Goal: Task Accomplishment & Management: Complete application form

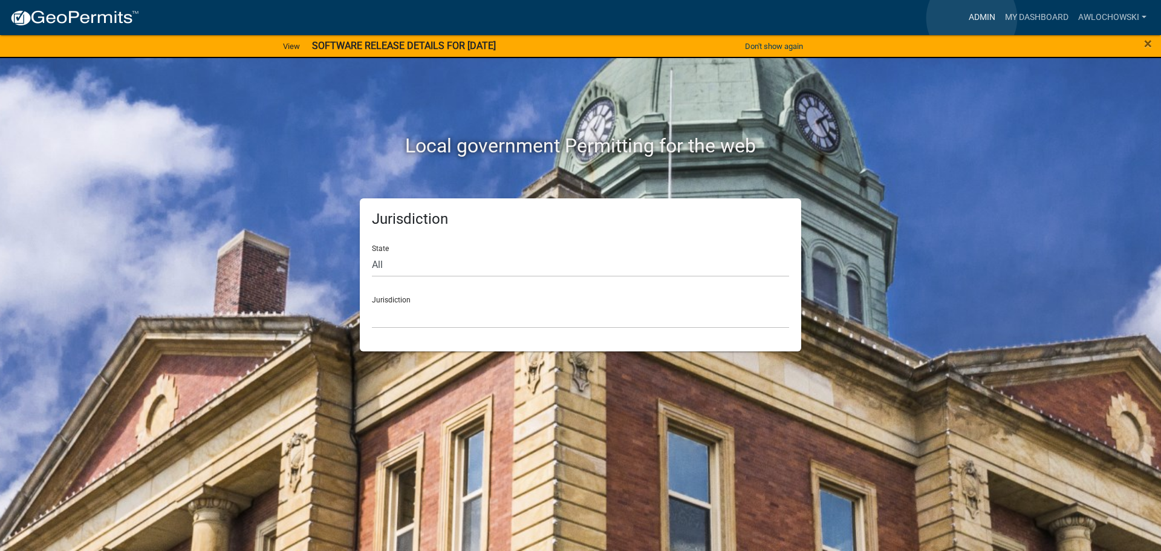
click at [972, 18] on link "Admin" at bounding box center [982, 17] width 36 height 23
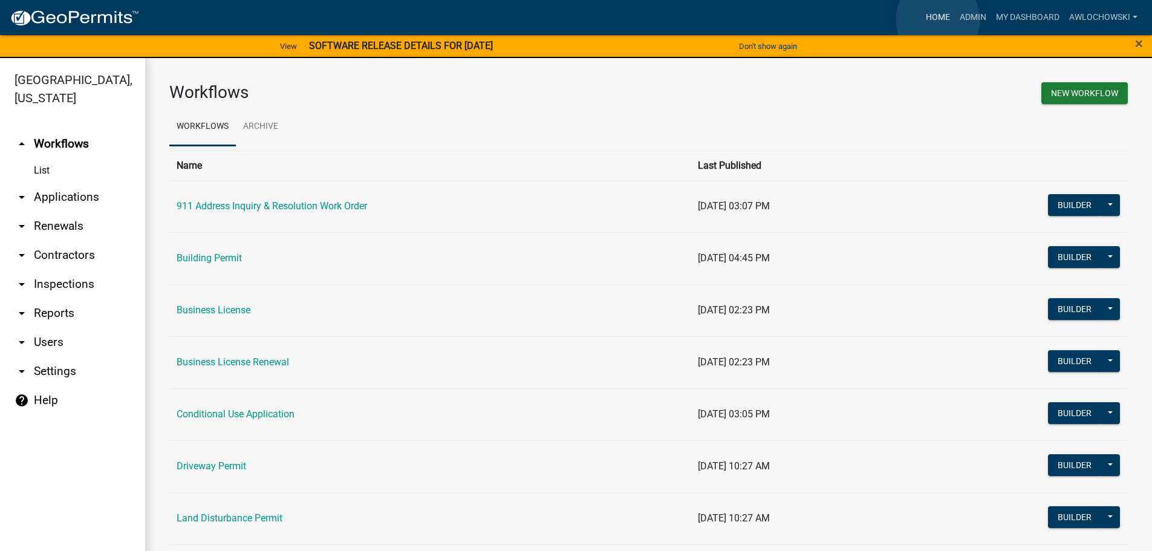
click at [938, 19] on link "Home" at bounding box center [938, 17] width 34 height 23
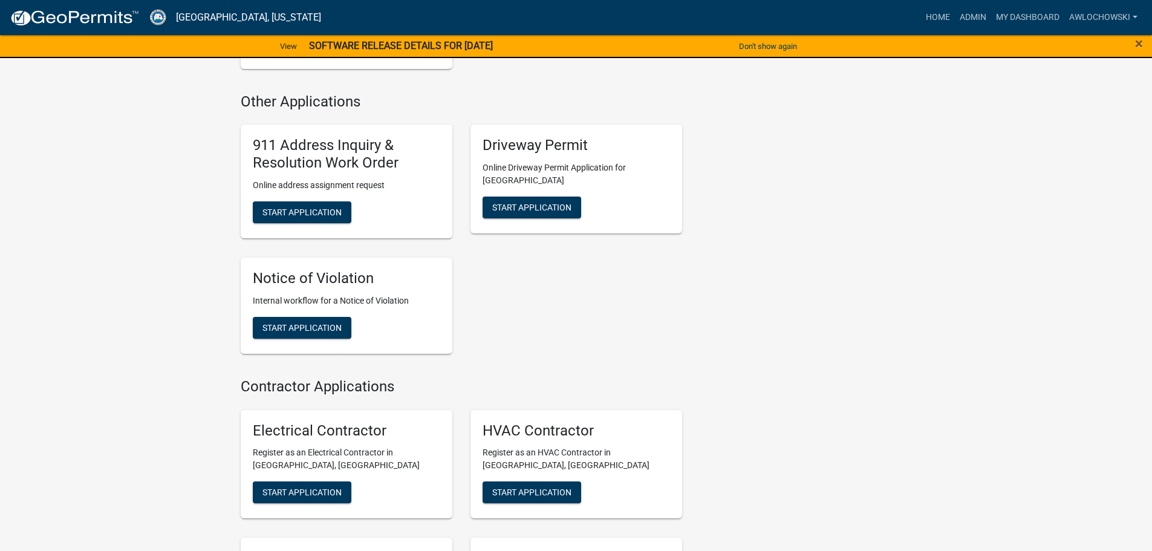
scroll to position [1149, 0]
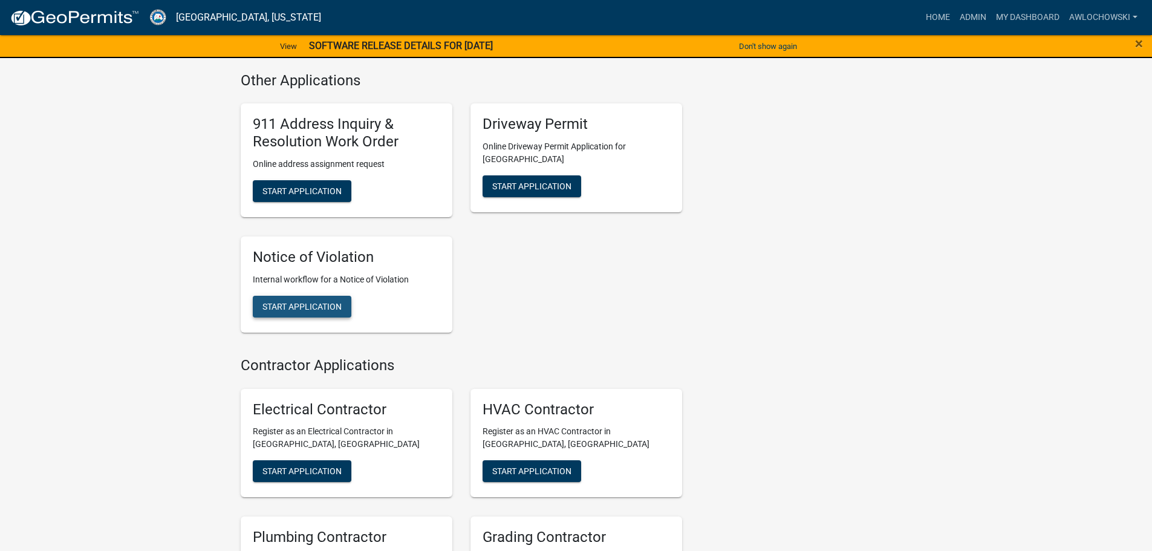
click at [299, 296] on button "Start Application" at bounding box center [302, 307] width 99 height 22
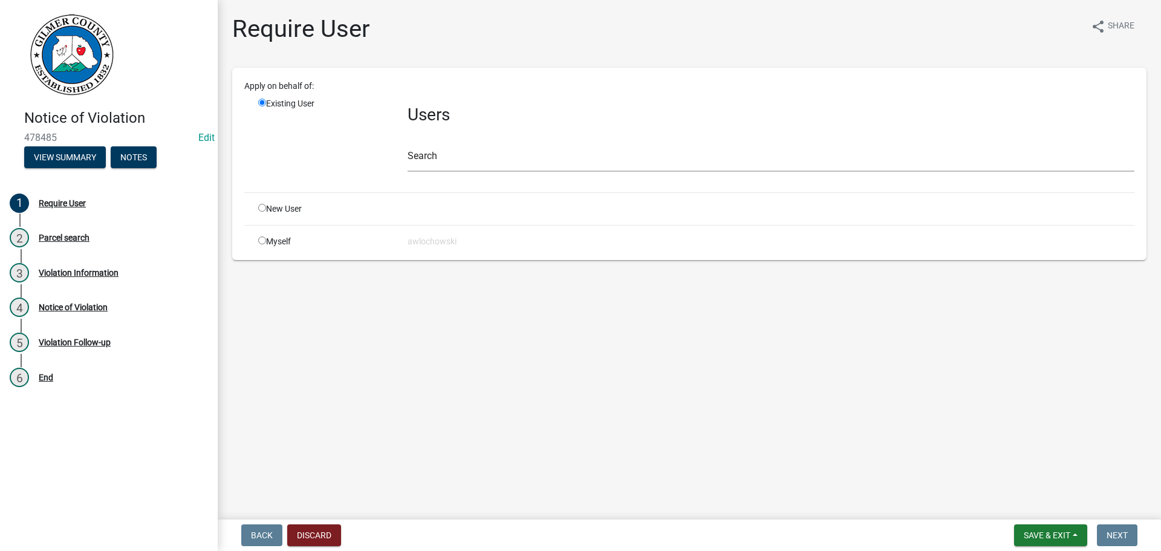
click at [262, 241] on input "radio" at bounding box center [262, 240] width 8 height 8
radio input "true"
radio input "false"
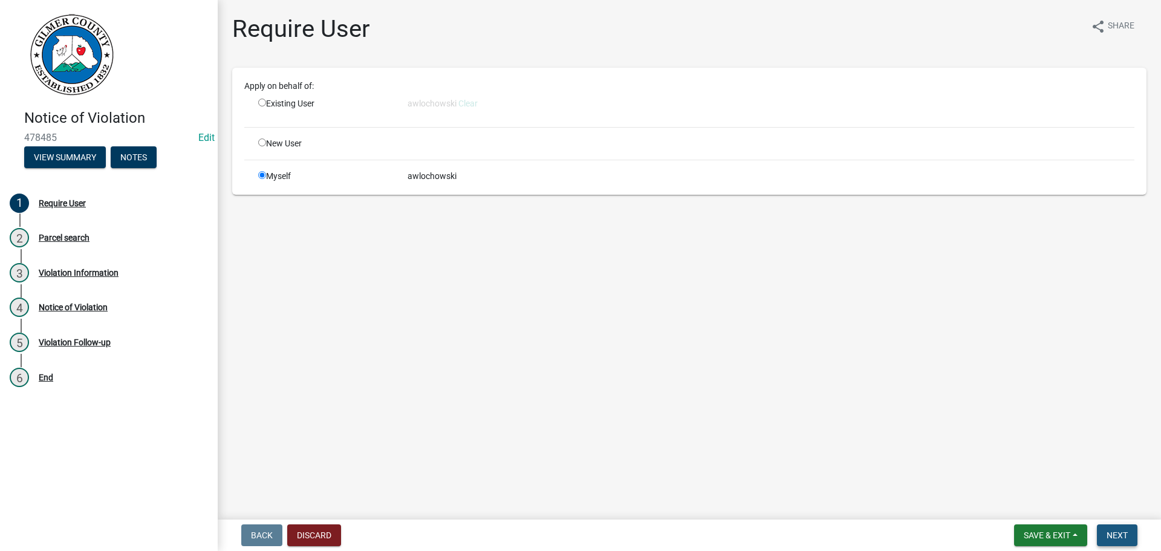
click at [1116, 528] on button "Next" at bounding box center [1117, 535] width 41 height 22
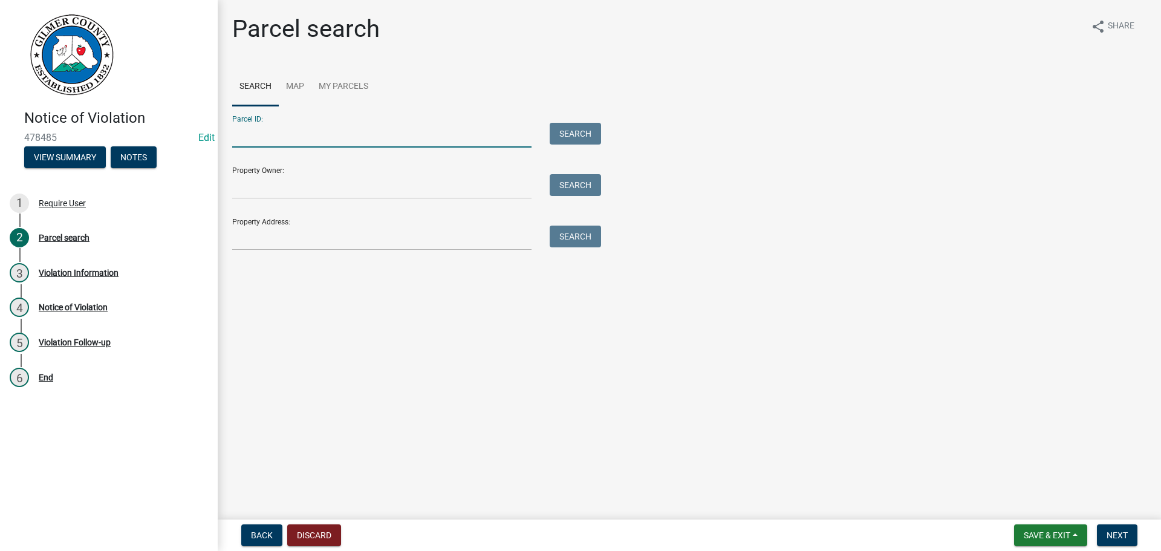
click at [235, 131] on input "Parcel ID:" at bounding box center [381, 135] width 299 height 25
type input "3085 034"
click at [582, 137] on button "Search" at bounding box center [575, 134] width 51 height 22
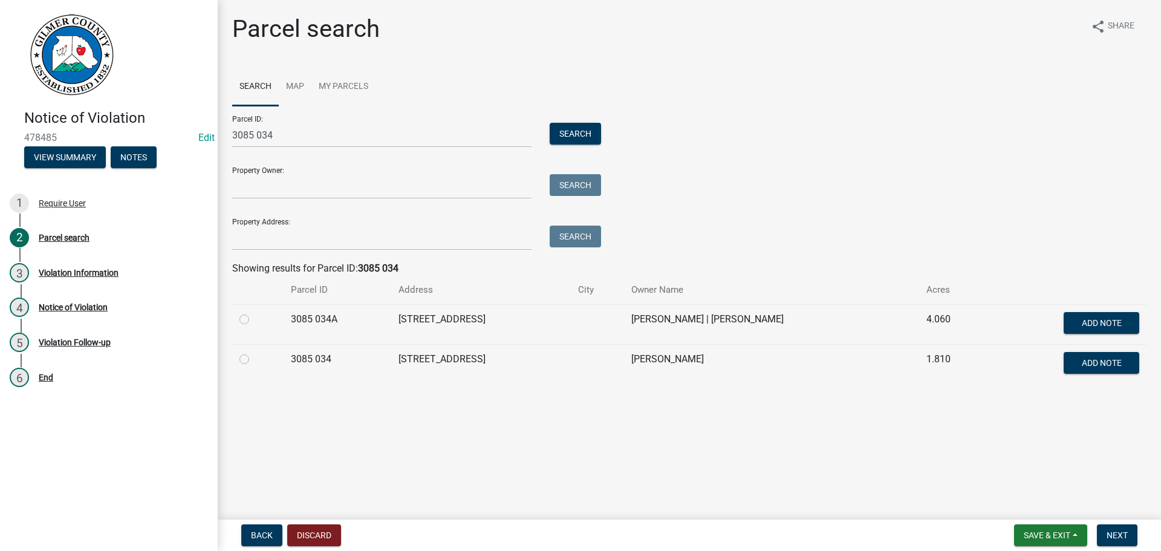
click at [254, 352] on label at bounding box center [254, 352] width 0 height 0
click at [254, 360] on 034 "radio" at bounding box center [258, 356] width 8 height 8
radio 034 "true"
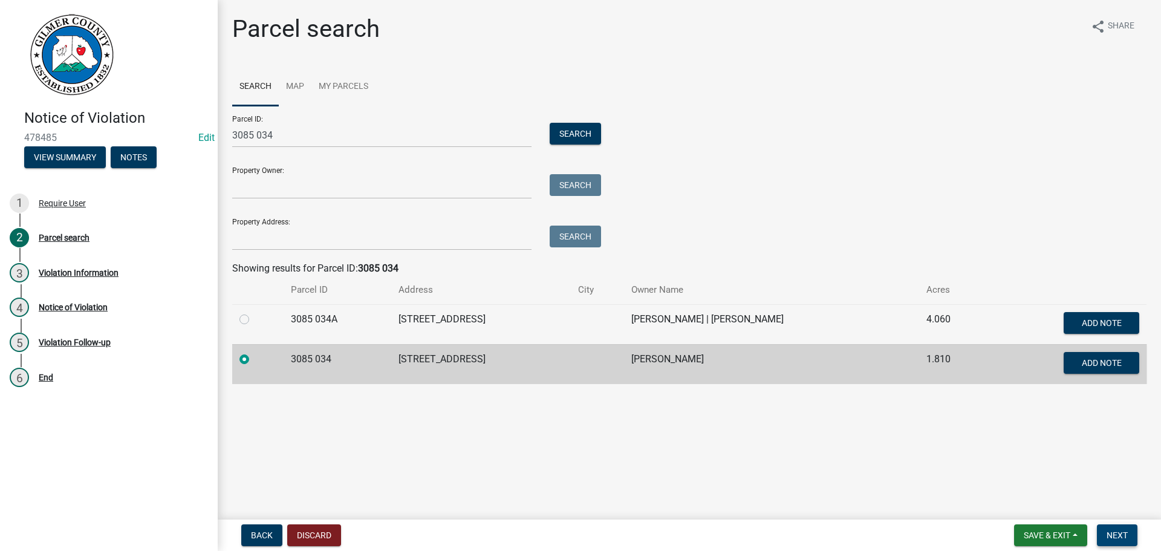
click at [1115, 532] on span "Next" at bounding box center [1117, 535] width 21 height 10
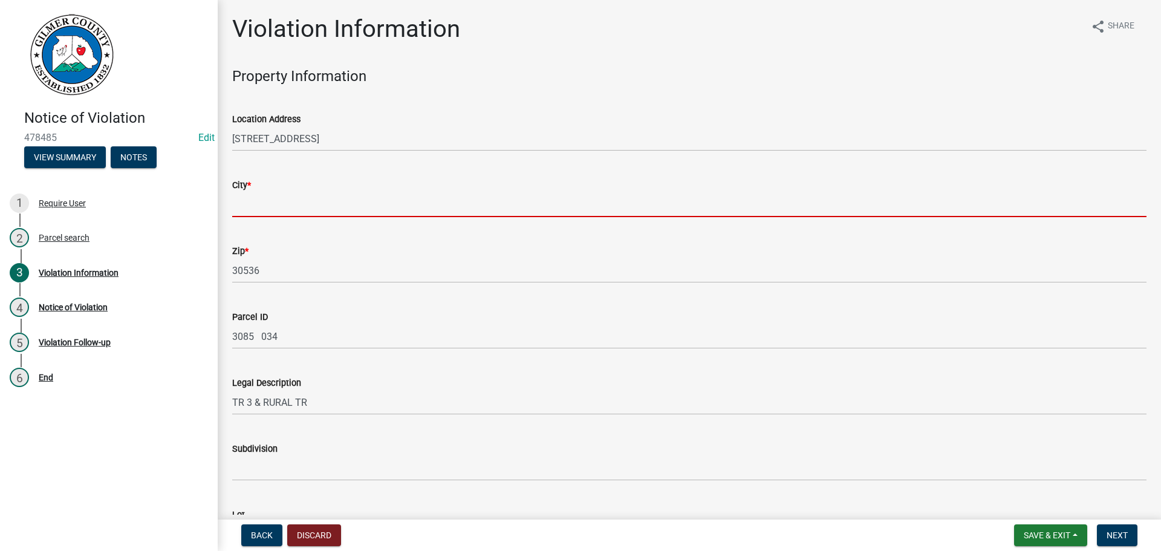
click at [275, 201] on input "City *" at bounding box center [689, 204] width 914 height 25
type input "Talking Rock"
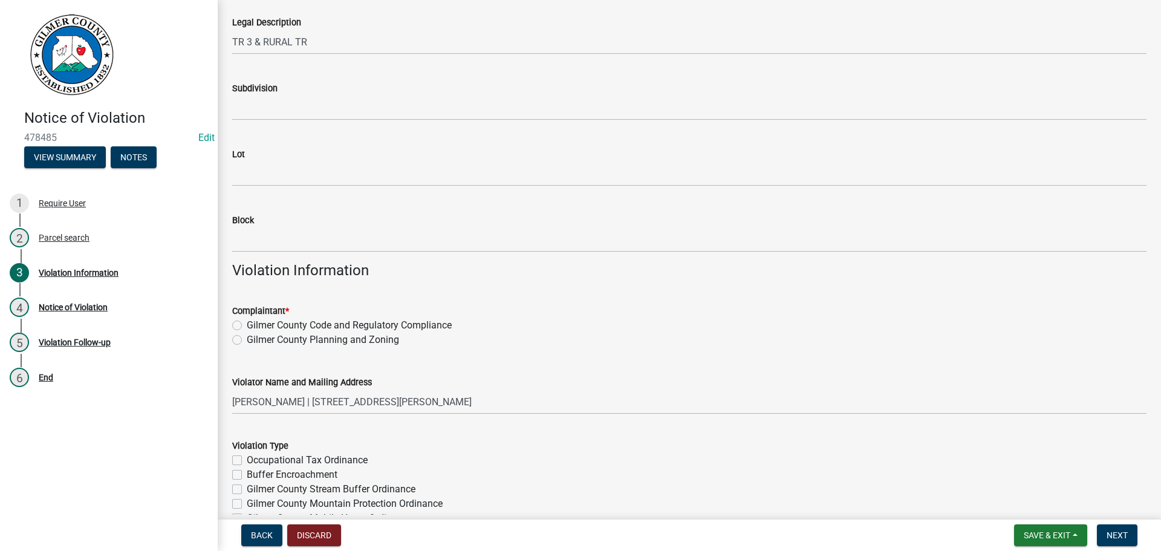
scroll to position [363, 0]
click at [247, 319] on label "Gilmer County Code and Regulatory Compliance" at bounding box center [349, 323] width 205 height 15
click at [247, 319] on input "Gilmer County Code and Regulatory Compliance" at bounding box center [251, 320] width 8 height 8
radio input "true"
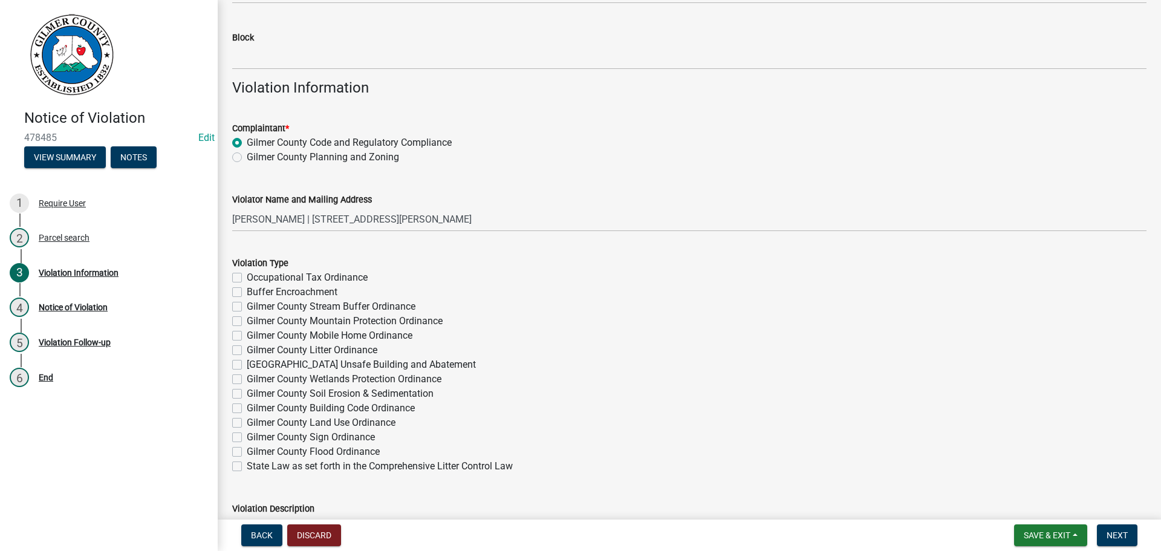
scroll to position [544, 0]
click at [247, 348] on label "Gilmer County Litter Ordinance" at bounding box center [312, 349] width 131 height 15
click at [247, 348] on input "Gilmer County Litter Ordinance" at bounding box center [251, 346] width 8 height 8
checkbox input "true"
checkbox input "false"
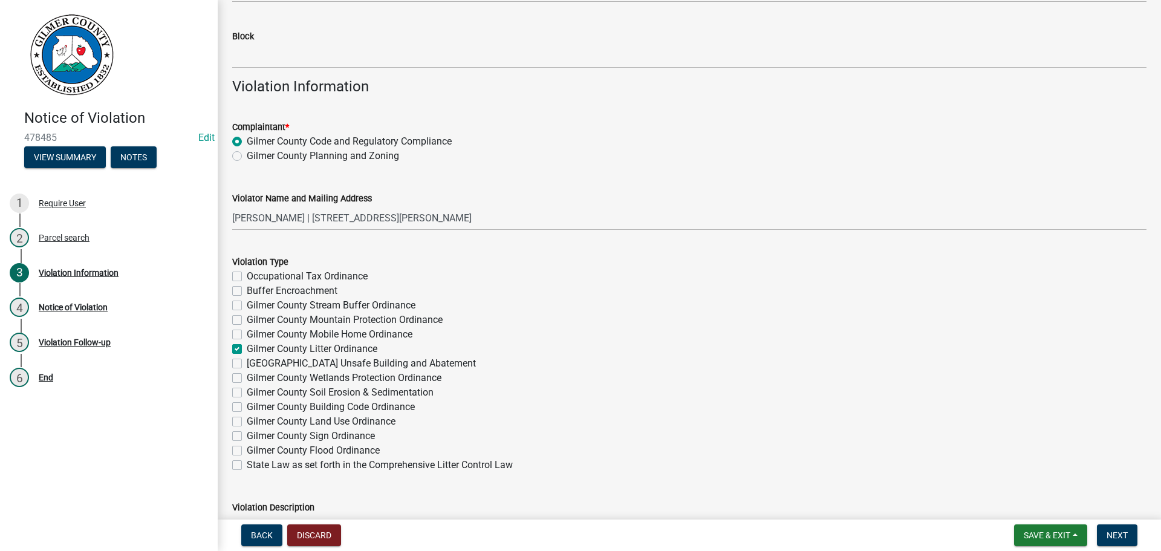
checkbox input "false"
checkbox input "true"
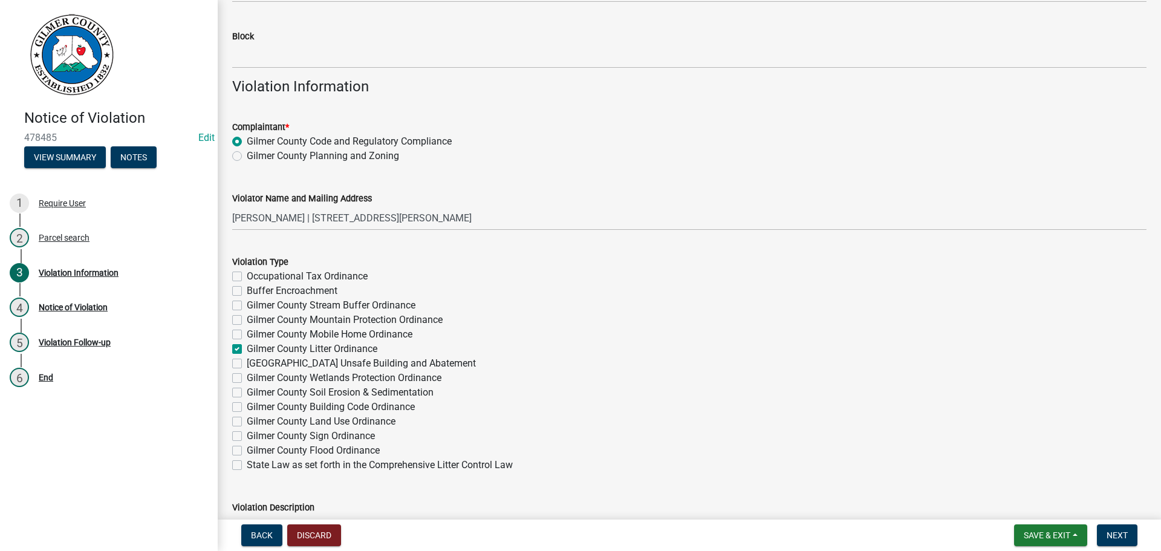
checkbox input "false"
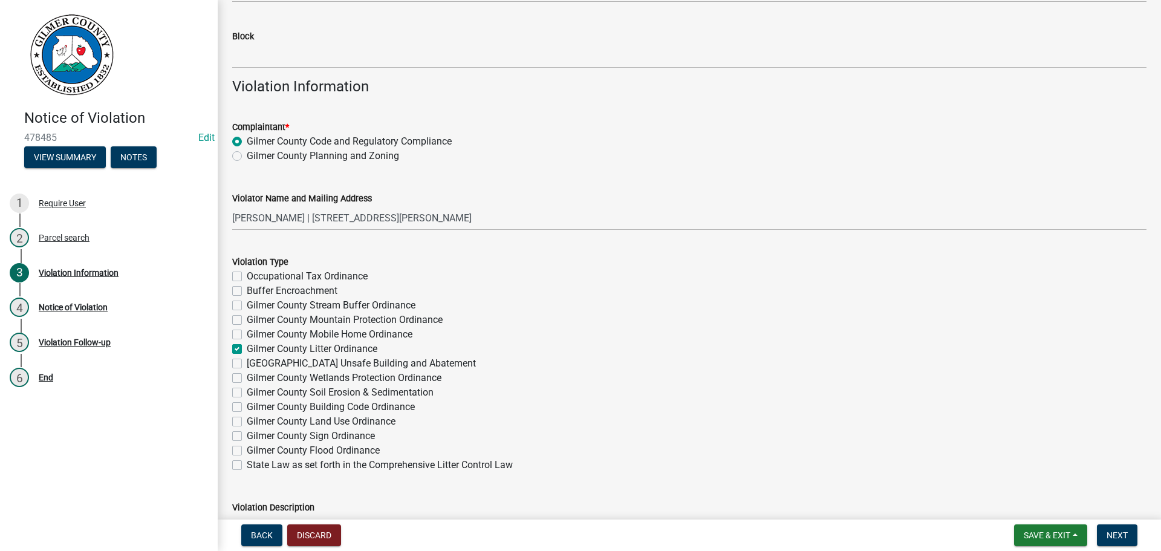
checkbox input "false"
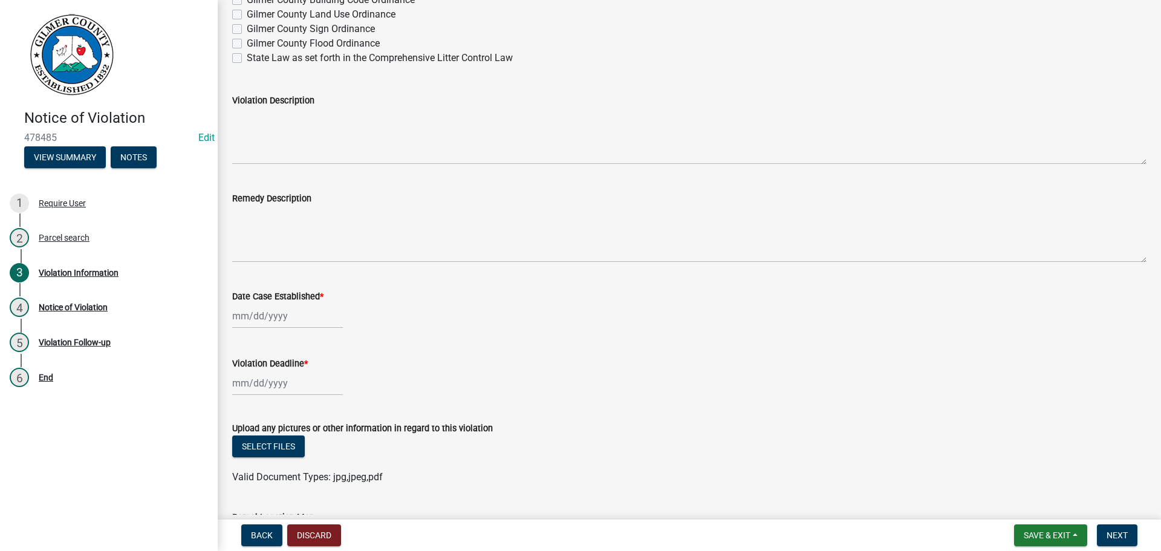
scroll to position [967, 0]
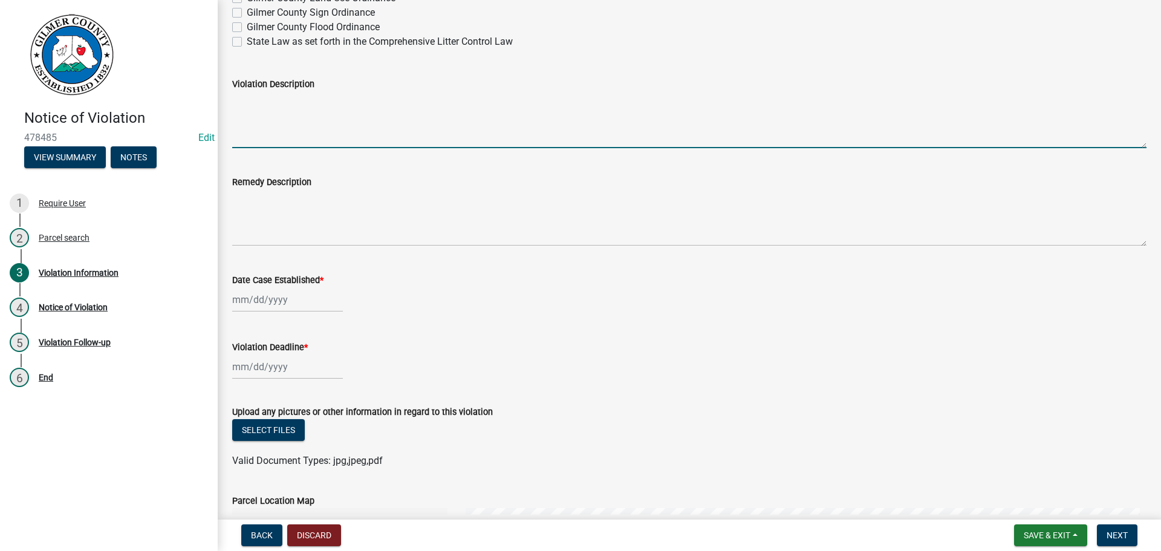
click at [262, 103] on textarea "Violation Description" at bounding box center [689, 119] width 914 height 57
type textarea "Complaint of trash and illegal dumping on property"
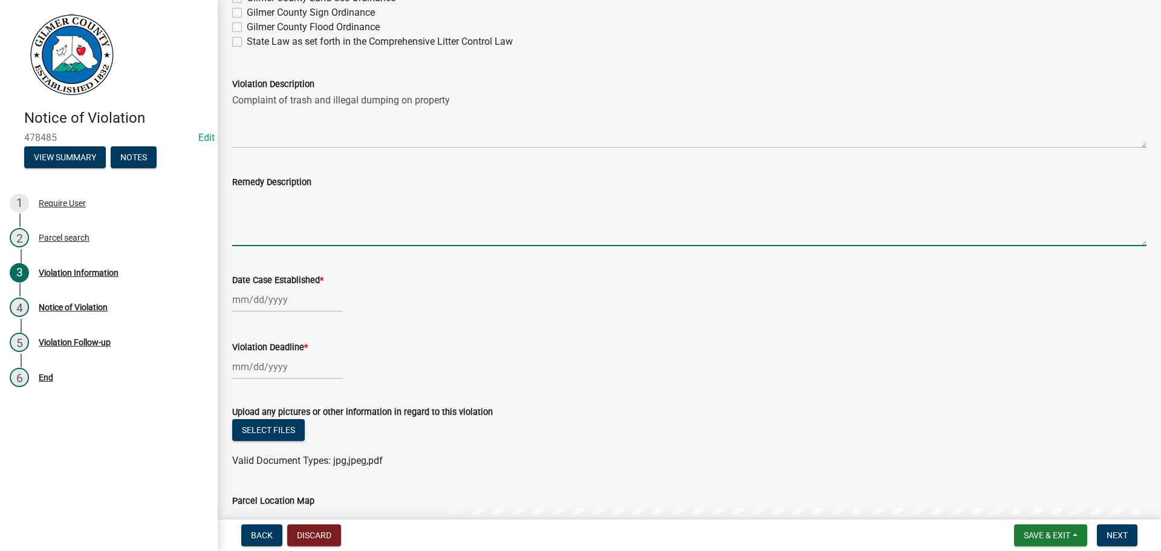
click at [249, 198] on textarea "Remedy Description" at bounding box center [689, 217] width 914 height 57
type textarea "Haul off trash. Debris is not allowed to be brought to property and dumped or b…"
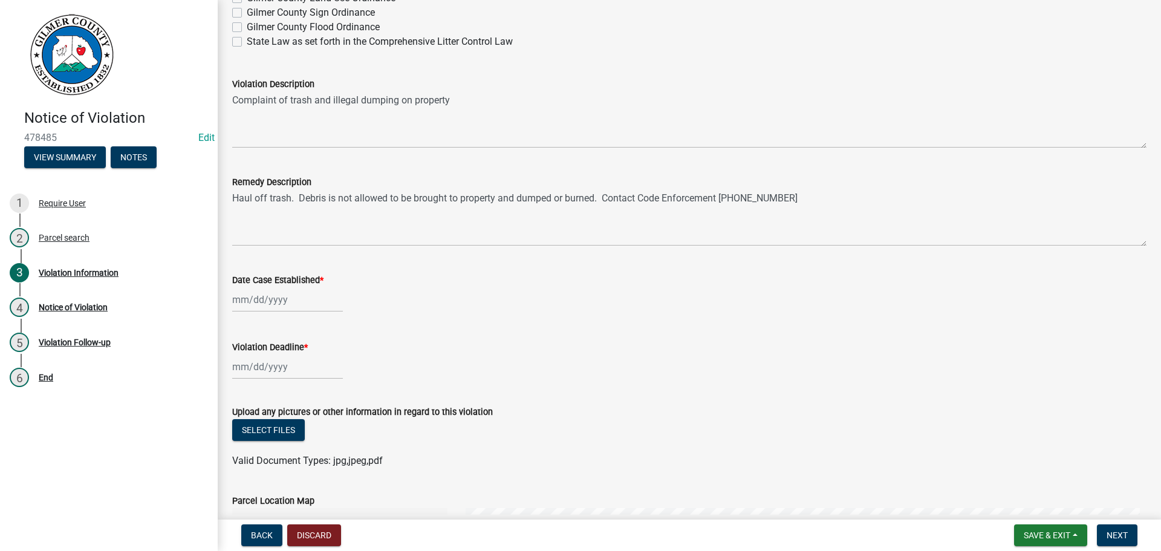
click at [231, 300] on div "Date Case Established *" at bounding box center [689, 284] width 932 height 56
click at [250, 304] on div at bounding box center [287, 299] width 111 height 25
select select "9"
select select "2025"
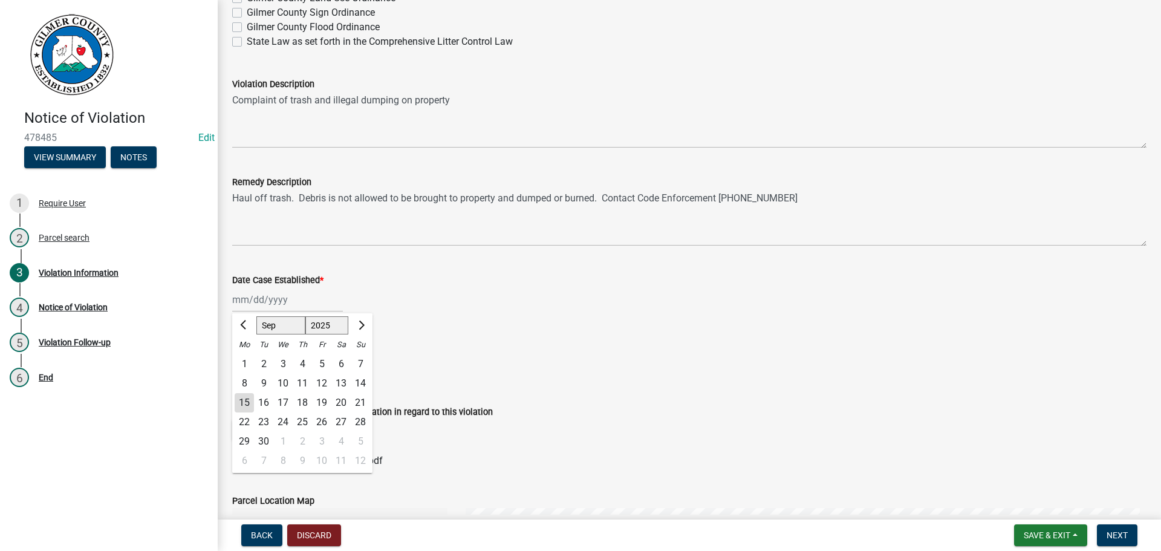
click at [244, 398] on div "15" at bounding box center [244, 402] width 19 height 19
type input "[DATE]"
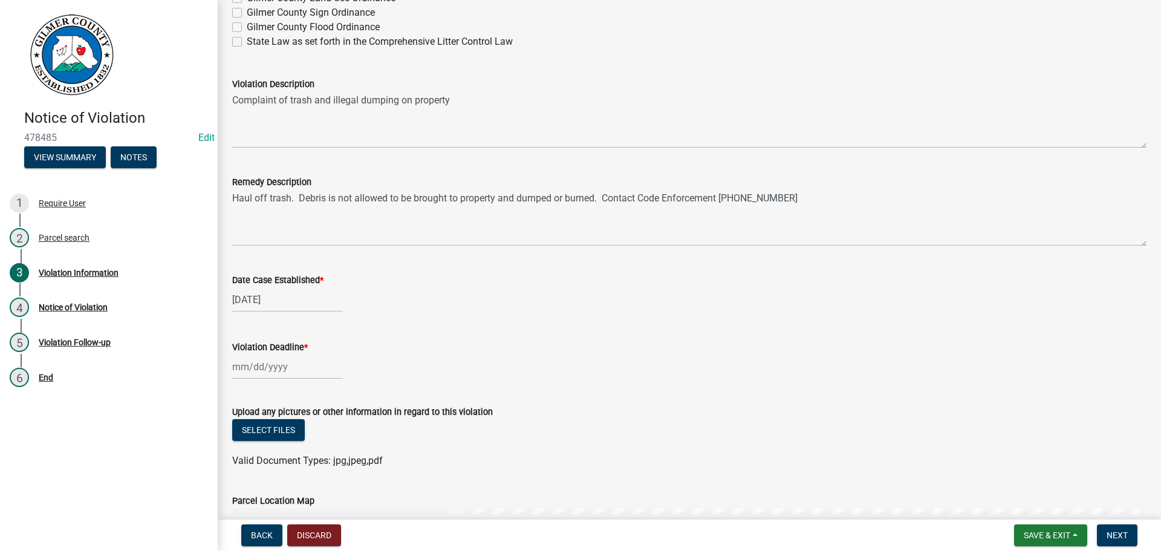
select select "9"
select select "2025"
click at [244, 362] on input "Violation Deadline *" at bounding box center [287, 366] width 111 height 25
click at [287, 206] on select "Jan Feb Mar Apr May Jun [DATE] Aug Sep Oct Nov Dec" at bounding box center [280, 206] width 49 height 18
select select "10"
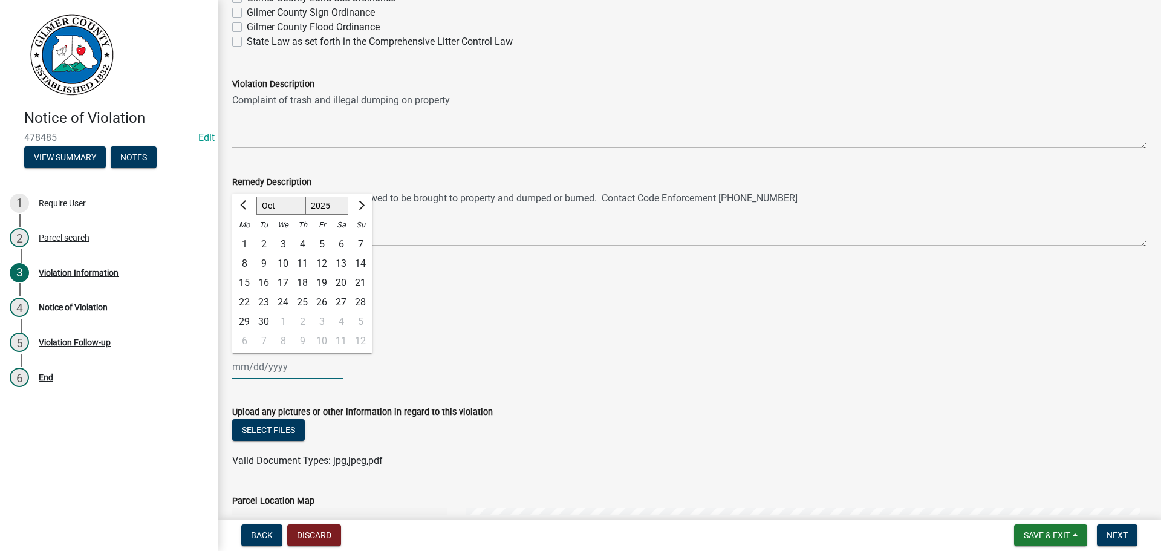
click at [256, 197] on select "Jan Feb Mar Apr May Jun [DATE] Aug Sep Oct Nov Dec" at bounding box center [280, 206] width 49 height 18
click at [284, 280] on div "15" at bounding box center [282, 282] width 19 height 19
type input "[DATE]"
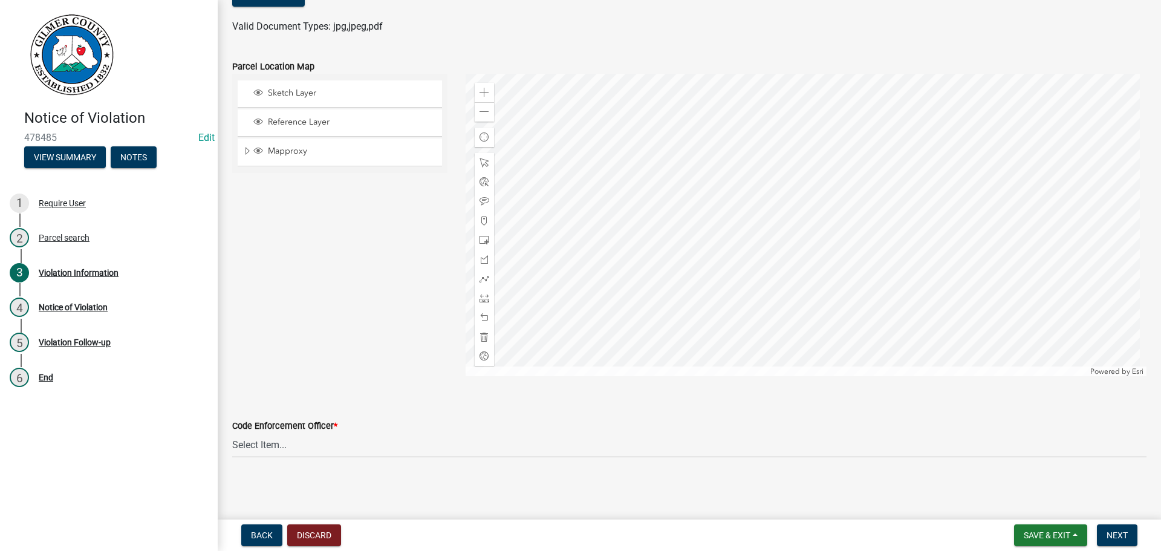
scroll to position [1403, 0]
click at [270, 446] on select "Select Item... [PERSON_NAME] [PERSON_NAME] [PERSON_NAME] [PERSON_NAME] [PERSON_…" at bounding box center [689, 444] width 914 height 25
click at [232, 432] on select "Select Item... [PERSON_NAME] [PERSON_NAME] [PERSON_NAME] [PERSON_NAME] [PERSON_…" at bounding box center [689, 444] width 914 height 25
select select "f3ceb3fd-6d25-43c8-a8d6-5ddeb18f621b"
click at [1111, 535] on span "Next" at bounding box center [1117, 535] width 21 height 10
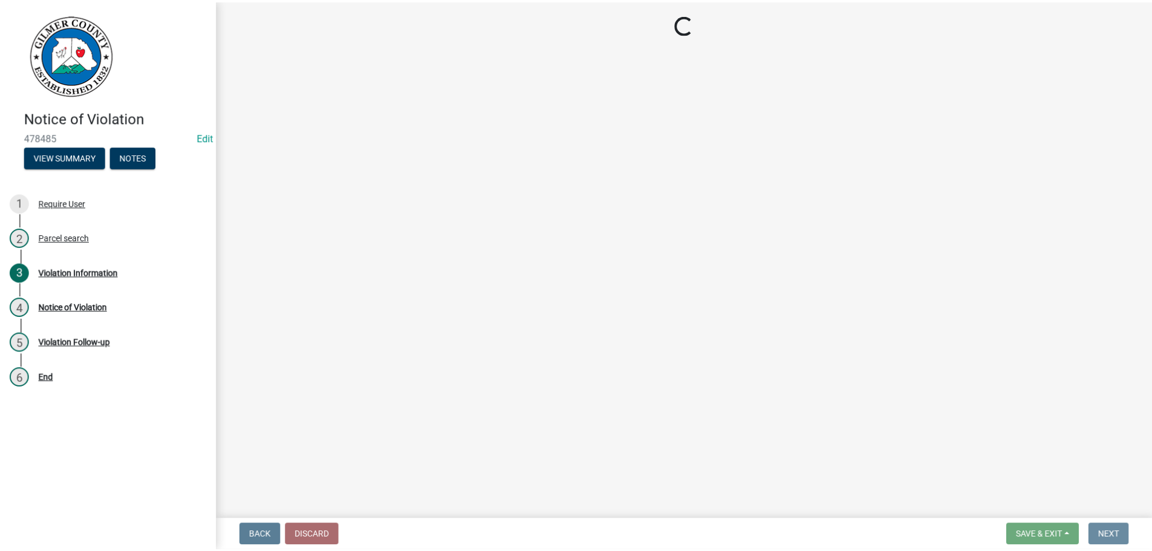
scroll to position [0, 0]
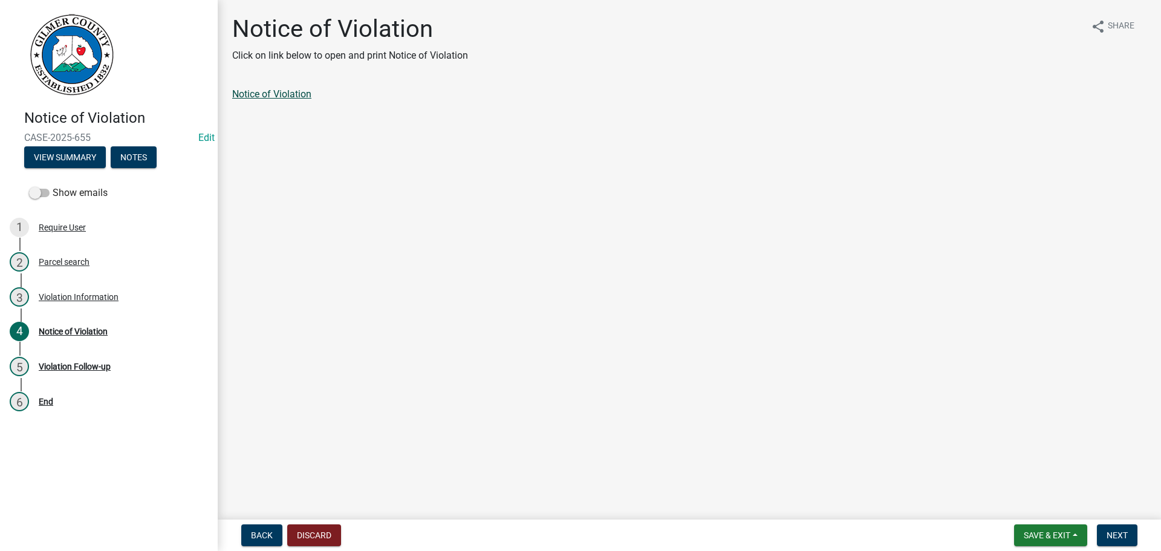
click at [292, 94] on link "Notice of Violation" at bounding box center [271, 93] width 79 height 11
click at [1024, 533] on span "Save & Exit" at bounding box center [1047, 535] width 47 height 10
click at [1019, 502] on button "Save & Exit" at bounding box center [1038, 503] width 97 height 29
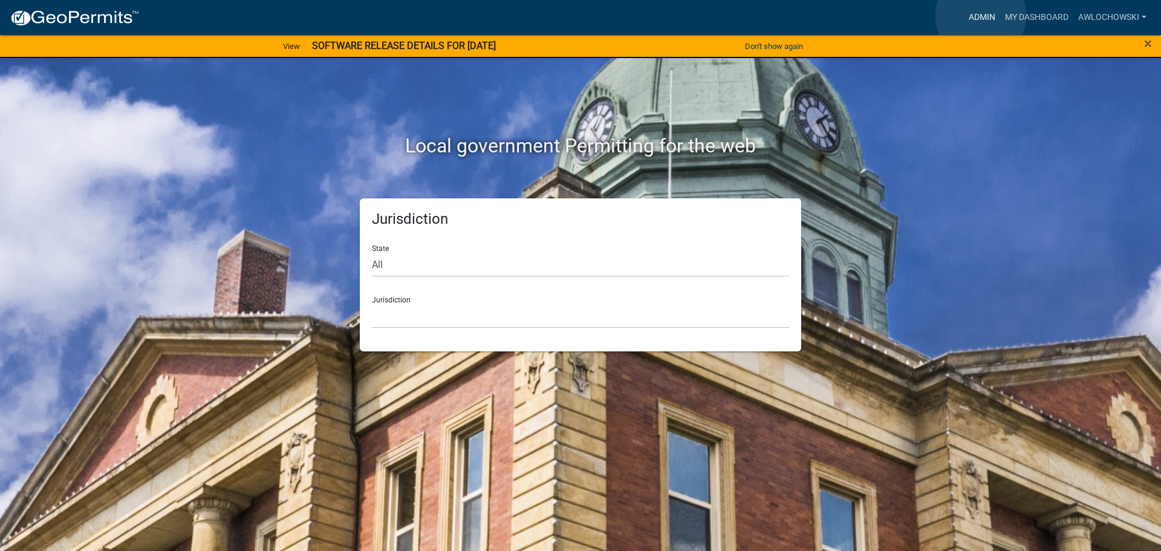
click at [981, 16] on link "Admin" at bounding box center [982, 17] width 36 height 23
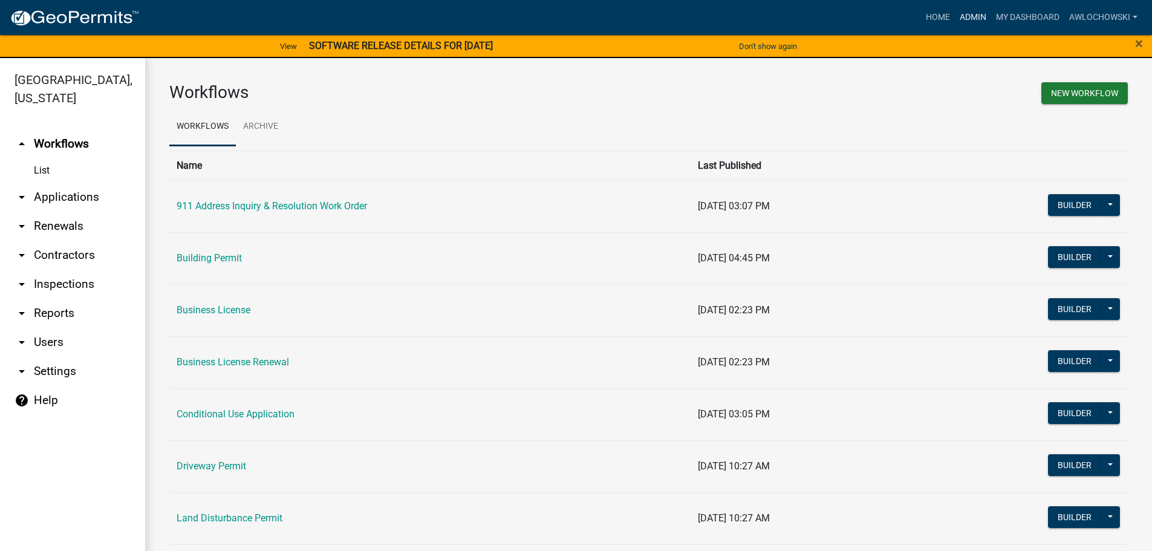
click at [964, 15] on link "Admin" at bounding box center [973, 17] width 36 height 23
click at [75, 193] on link "arrow_drop_down Applications" at bounding box center [72, 197] width 145 height 29
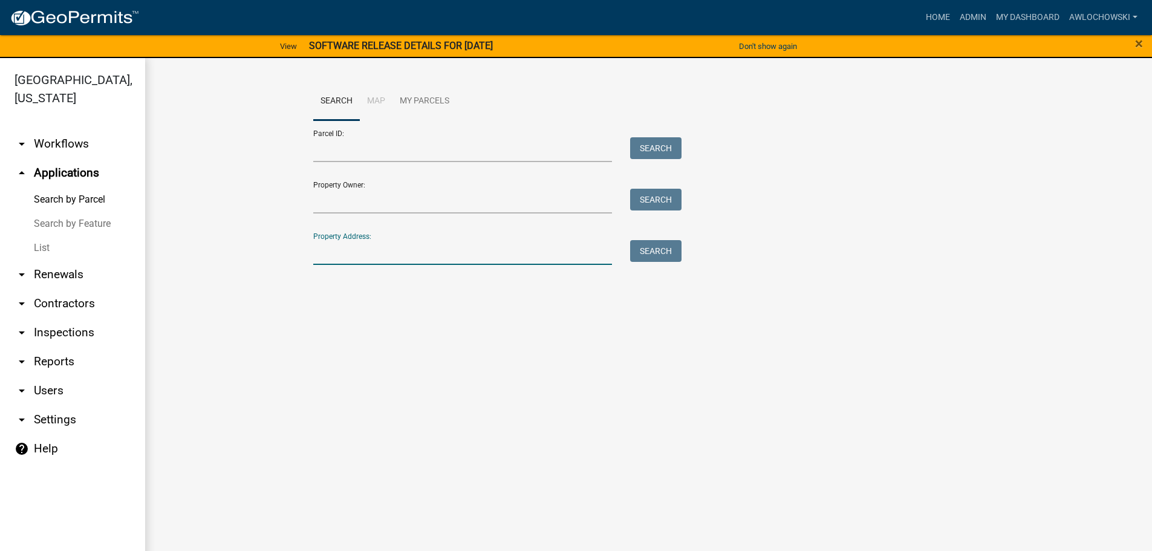
click at [321, 251] on input "Property Address:" at bounding box center [462, 252] width 299 height 25
type input "550 Gallery Court"
click at [649, 244] on button "Search" at bounding box center [655, 251] width 51 height 22
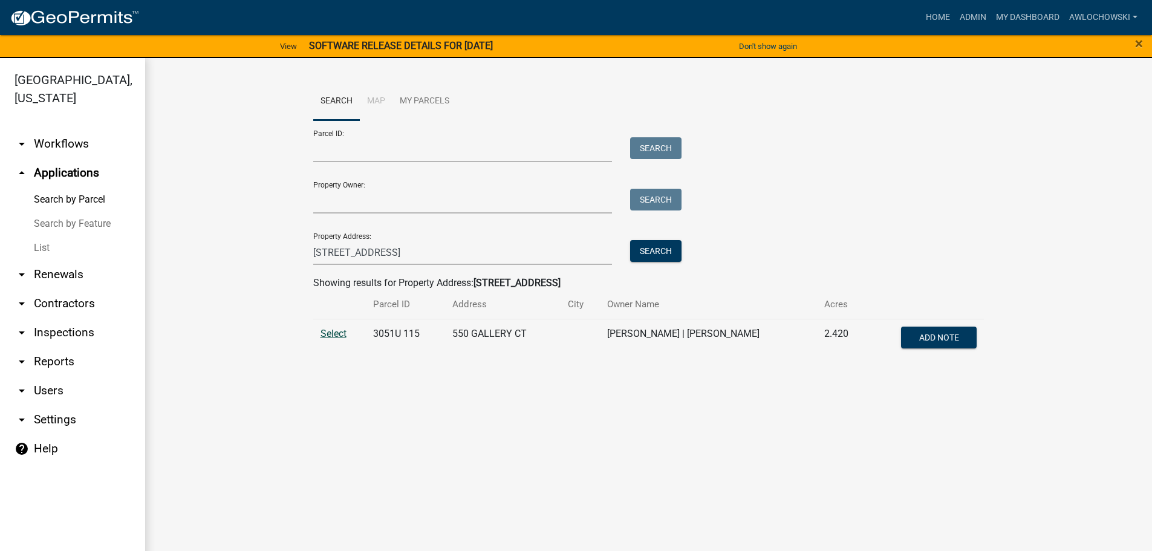
click at [333, 332] on span "Select" at bounding box center [333, 333] width 26 height 11
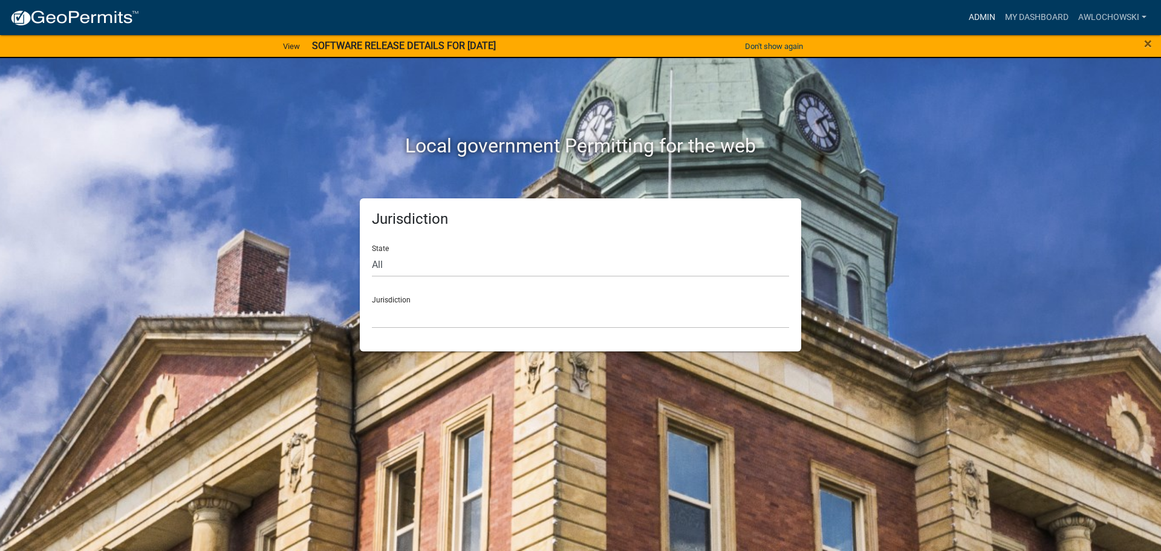
click at [977, 16] on link "Admin" at bounding box center [982, 17] width 36 height 23
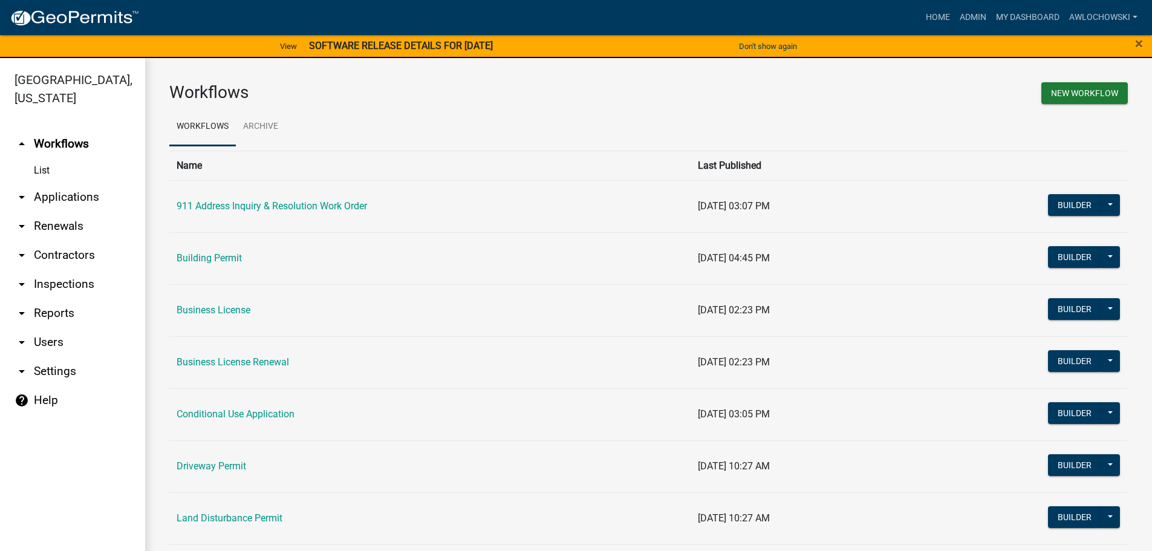
click at [66, 193] on link "arrow_drop_down Applications" at bounding box center [72, 197] width 145 height 29
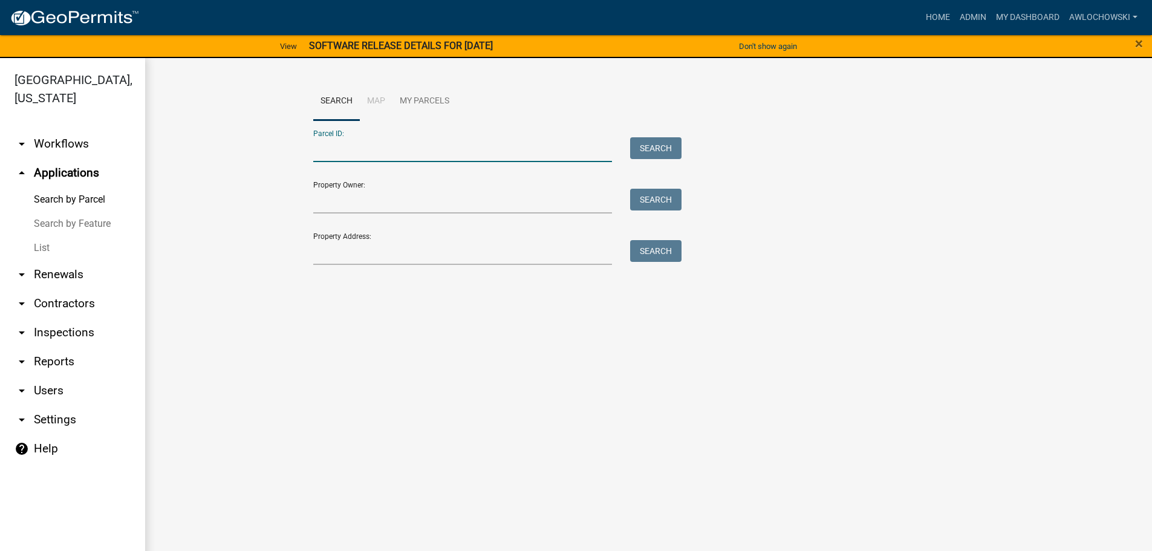
click at [330, 157] on input "Parcel ID:" at bounding box center [462, 149] width 299 height 25
type input "3085 034"
click at [663, 146] on button "Search" at bounding box center [655, 148] width 51 height 22
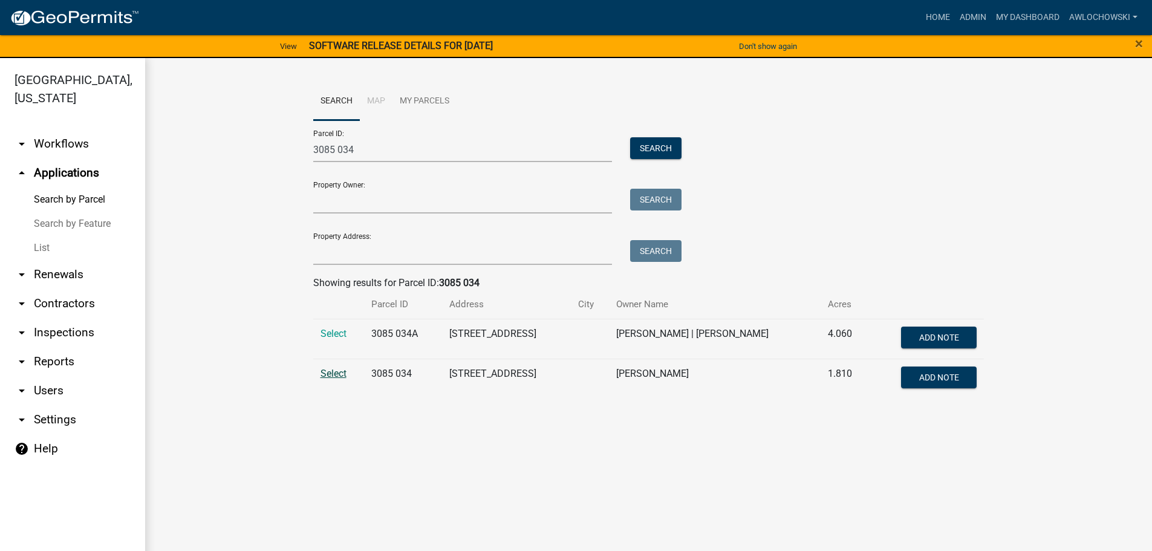
click at [333, 370] on span "Select" at bounding box center [333, 373] width 26 height 11
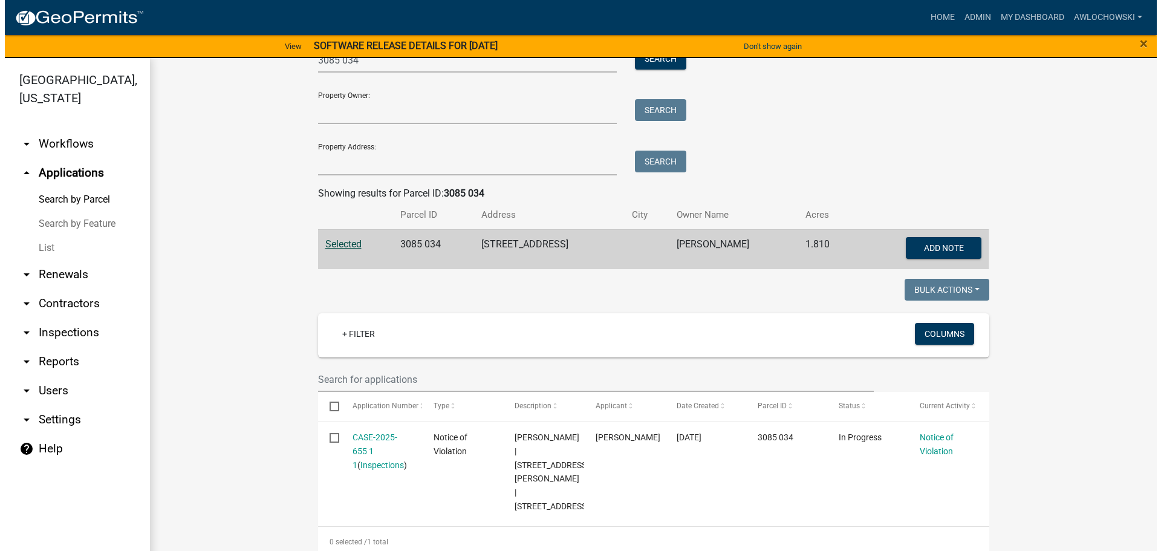
scroll to position [105, 0]
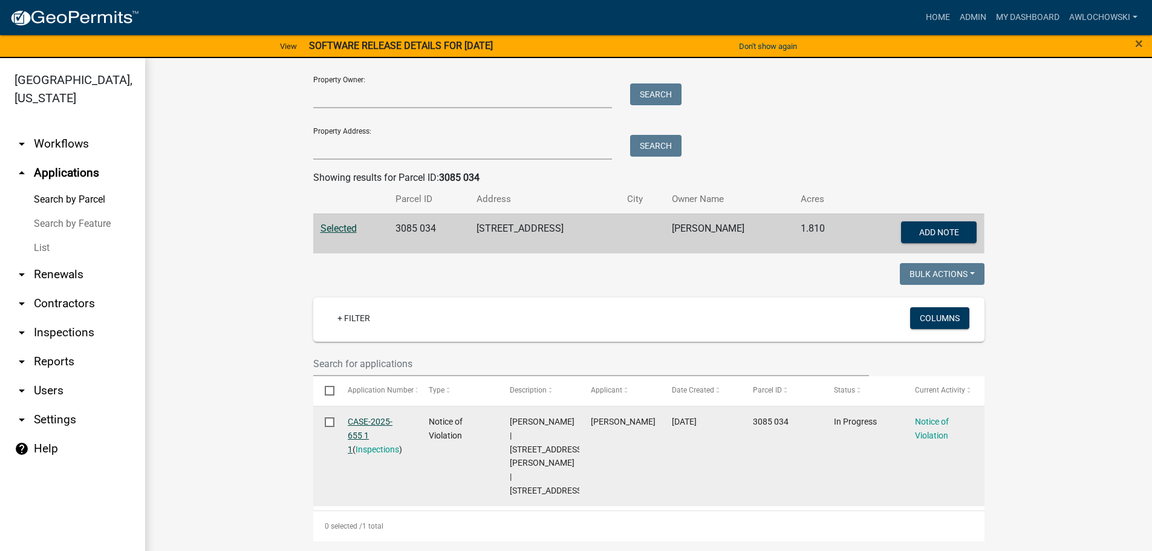
click at [369, 423] on link "CASE-2025-655 1 1" at bounding box center [370, 435] width 45 height 37
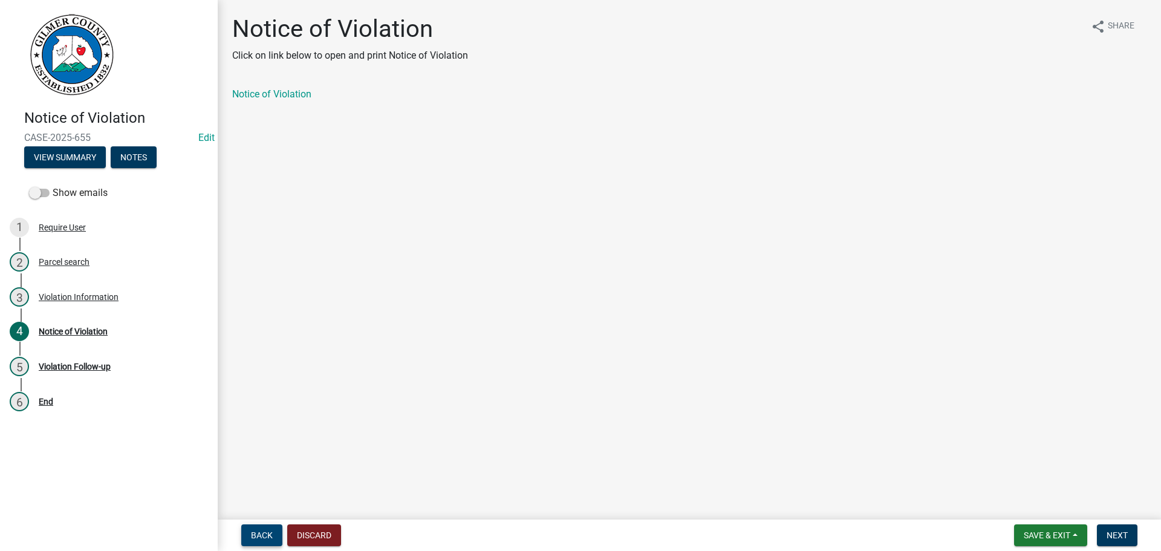
click at [263, 535] on span "Back" at bounding box center [262, 535] width 22 height 10
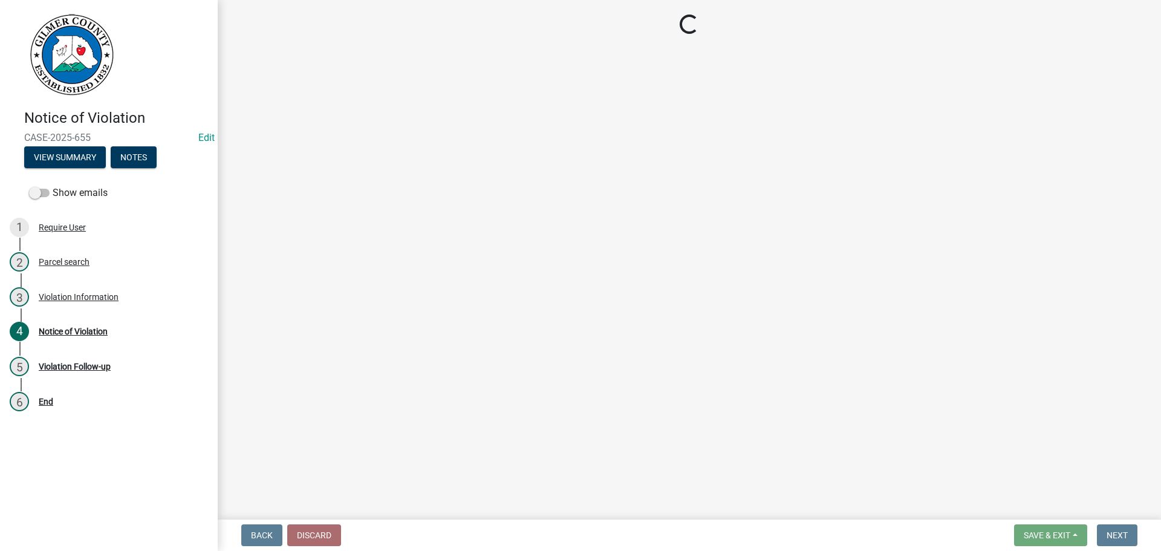
select select "f3ceb3fd-6d25-43c8-a8d6-5ddeb18f621b"
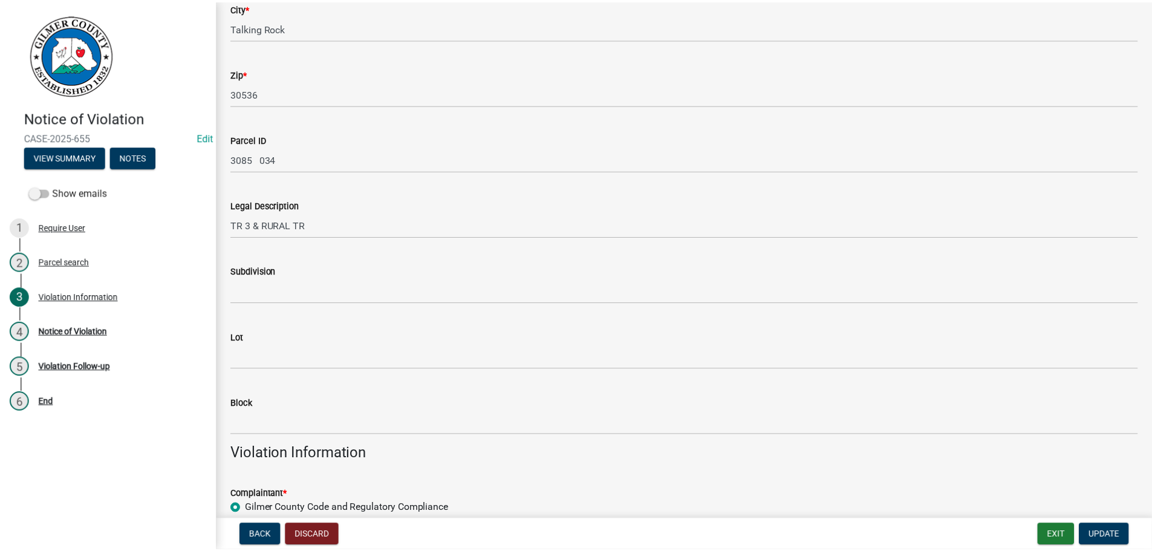
scroll to position [181, 0]
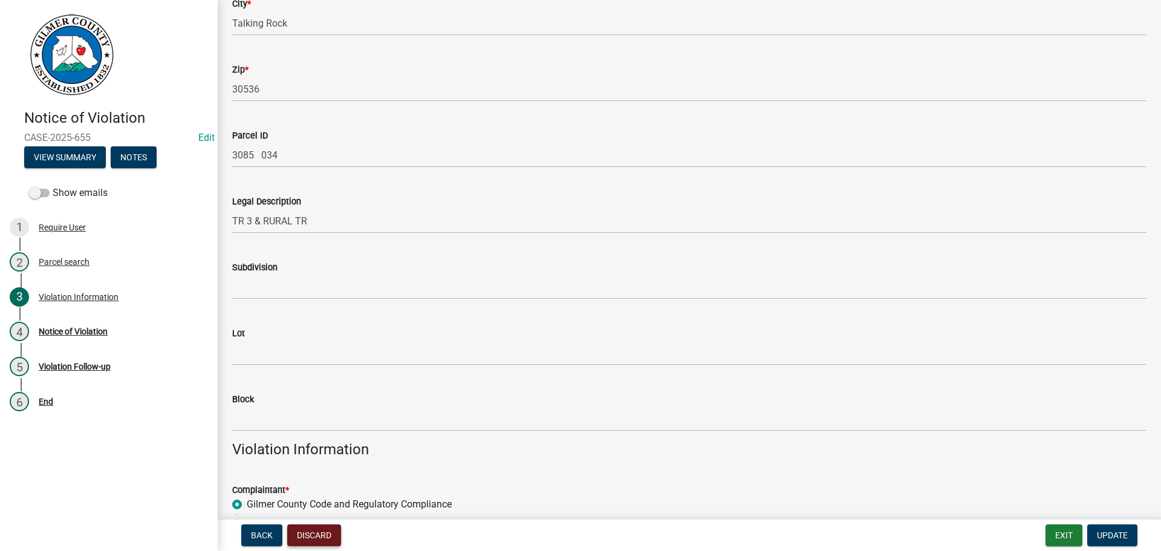
click at [310, 530] on button "Discard" at bounding box center [314, 535] width 54 height 22
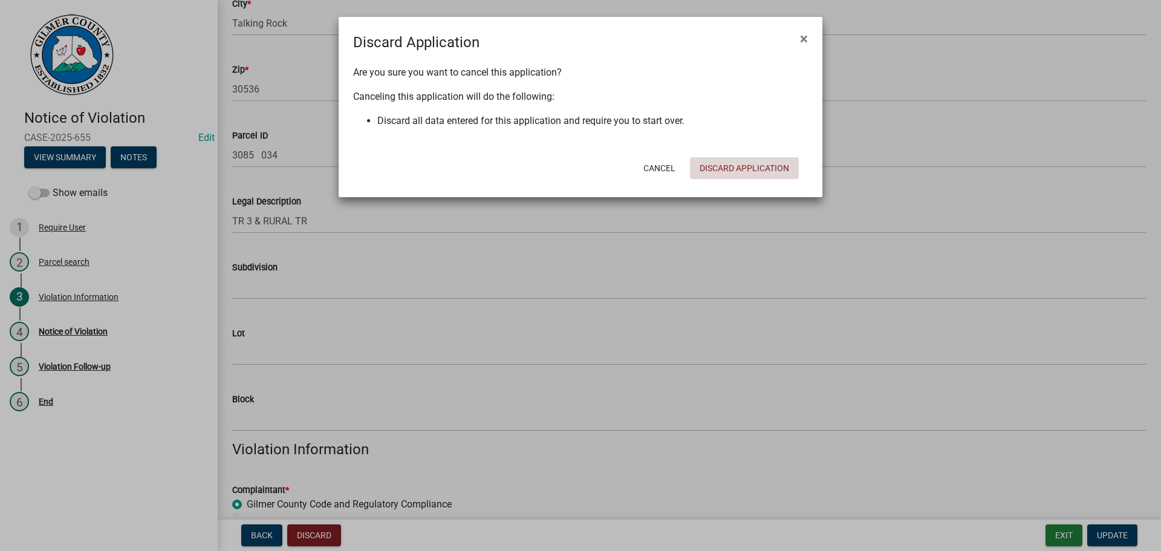
click at [758, 167] on button "Discard Application" at bounding box center [744, 168] width 109 height 22
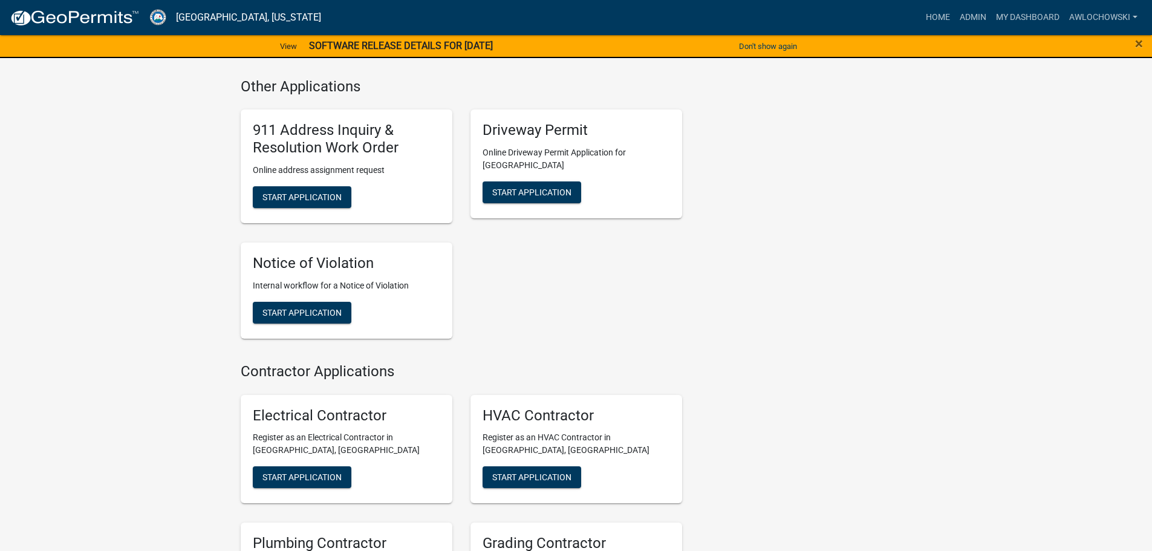
scroll to position [1149, 0]
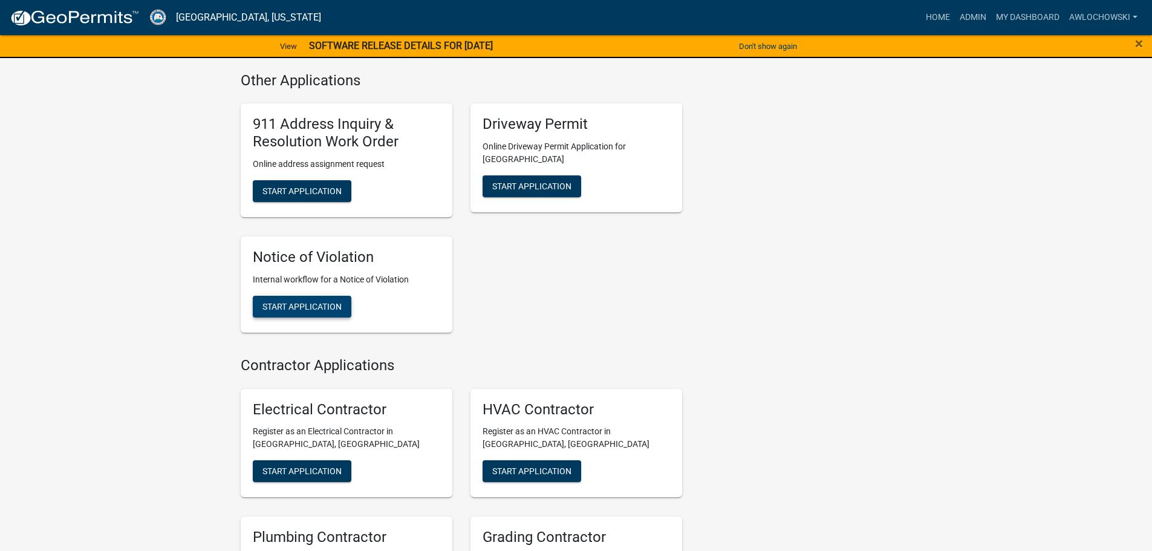
click at [310, 301] on span "Start Application" at bounding box center [301, 306] width 79 height 10
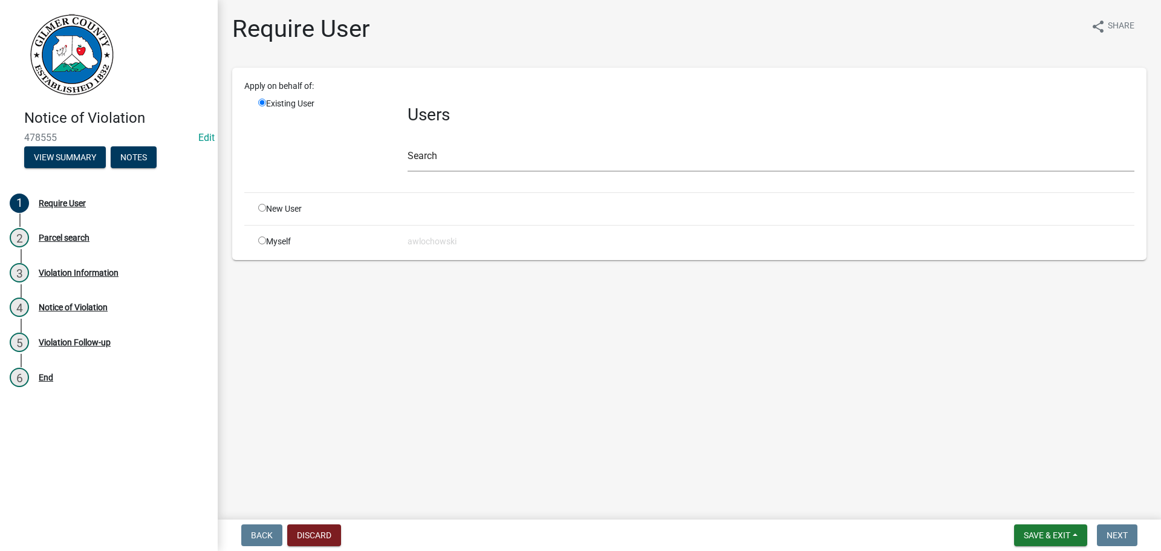
click at [261, 238] on input "radio" at bounding box center [262, 240] width 8 height 8
radio input "true"
radio input "false"
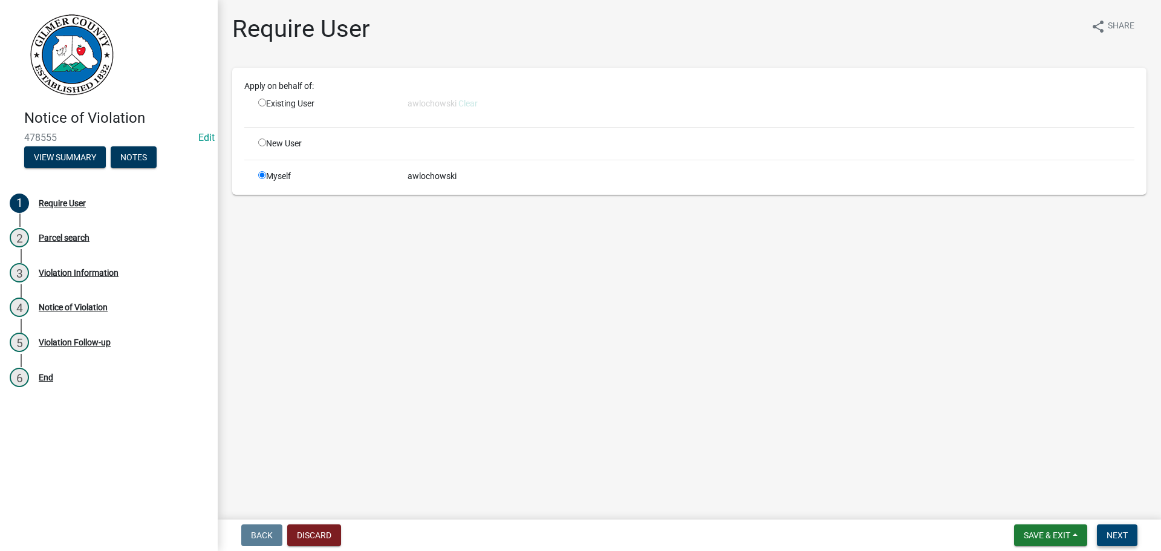
click at [1113, 529] on button "Next" at bounding box center [1117, 535] width 41 height 22
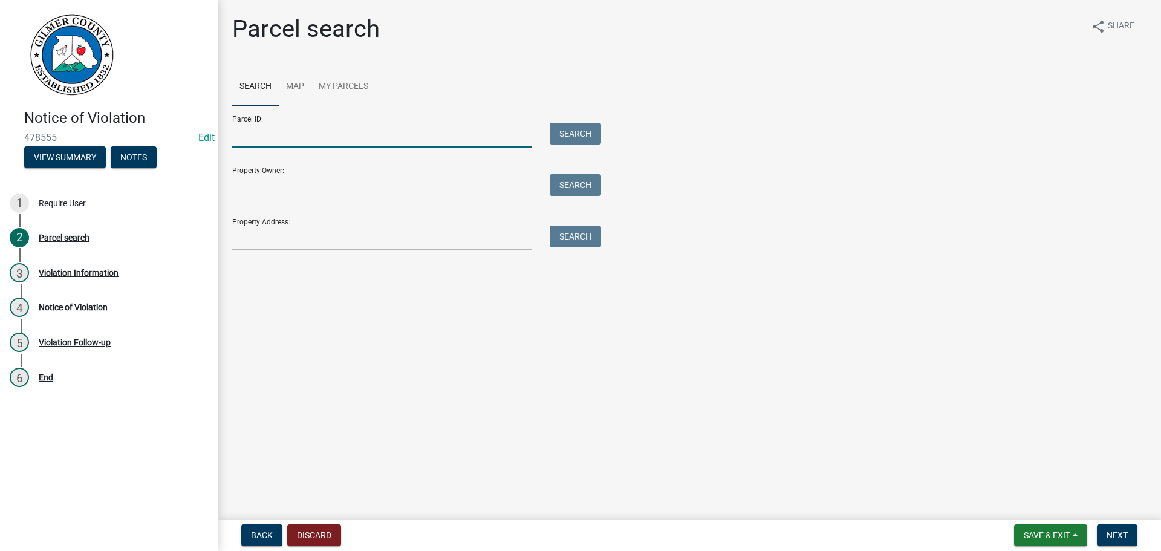
click at [252, 140] on input "Parcel ID:" at bounding box center [381, 135] width 299 height 25
type input "3085 034A"
click at [582, 132] on button "Search" at bounding box center [575, 134] width 51 height 22
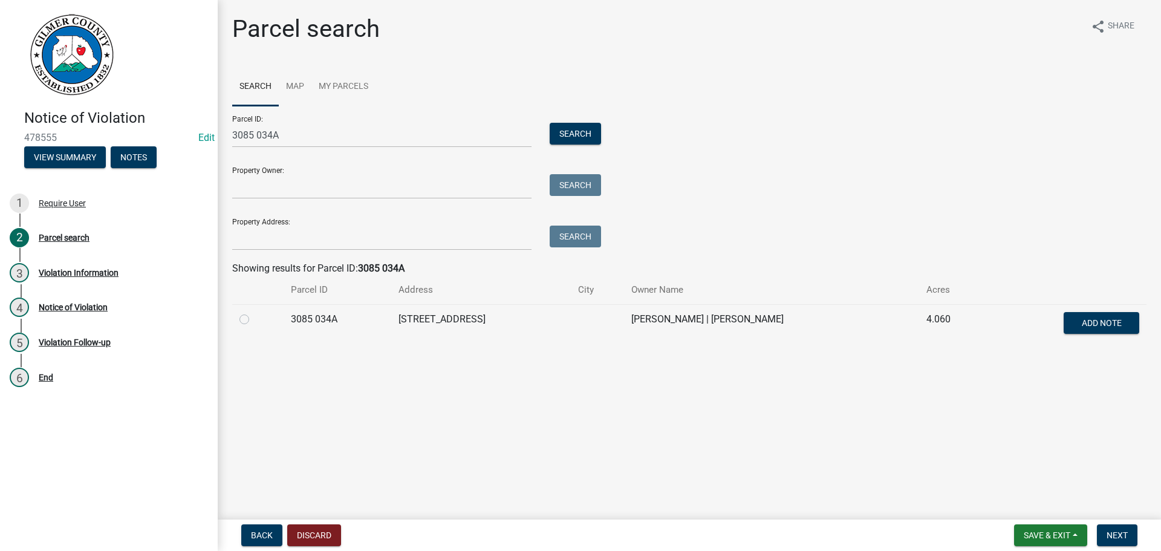
drag, startPoint x: 243, startPoint y: 318, endPoint x: 253, endPoint y: 318, distance: 10.3
click at [254, 312] on label at bounding box center [254, 312] width 0 height 0
click at [254, 318] on 034A "radio" at bounding box center [258, 316] width 8 height 8
radio 034A "true"
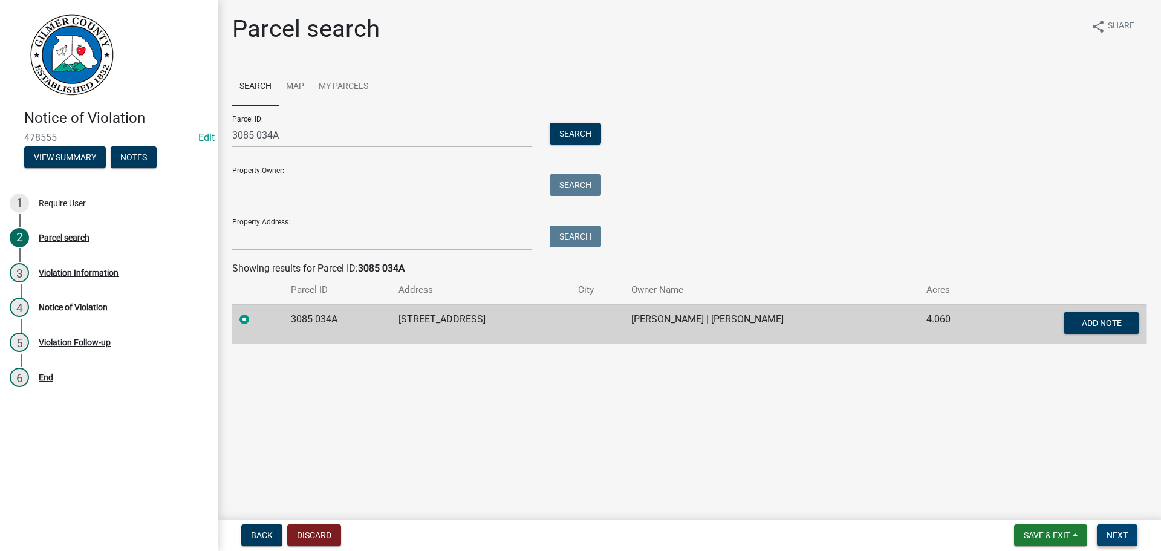
click at [1116, 536] on span "Next" at bounding box center [1117, 535] width 21 height 10
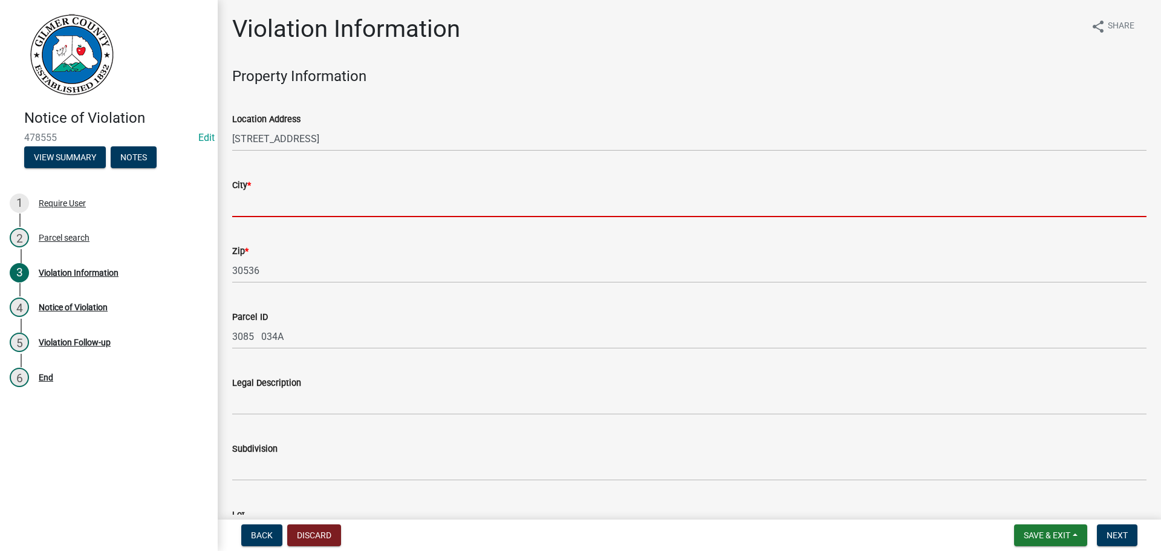
click at [257, 201] on input "City *" at bounding box center [689, 204] width 914 height 25
type input "Ellijay"
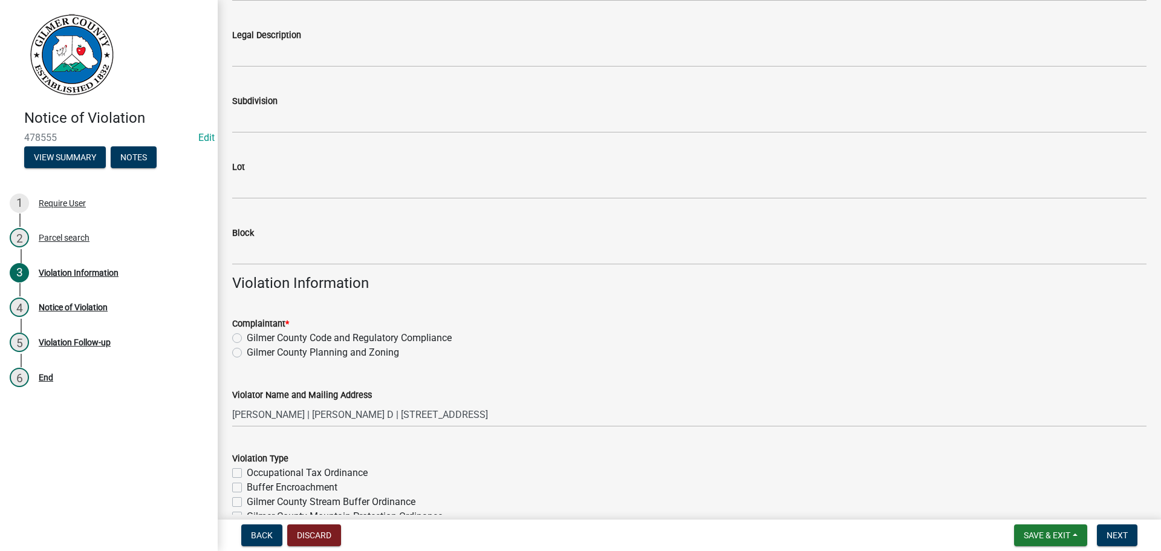
scroll to position [363, 0]
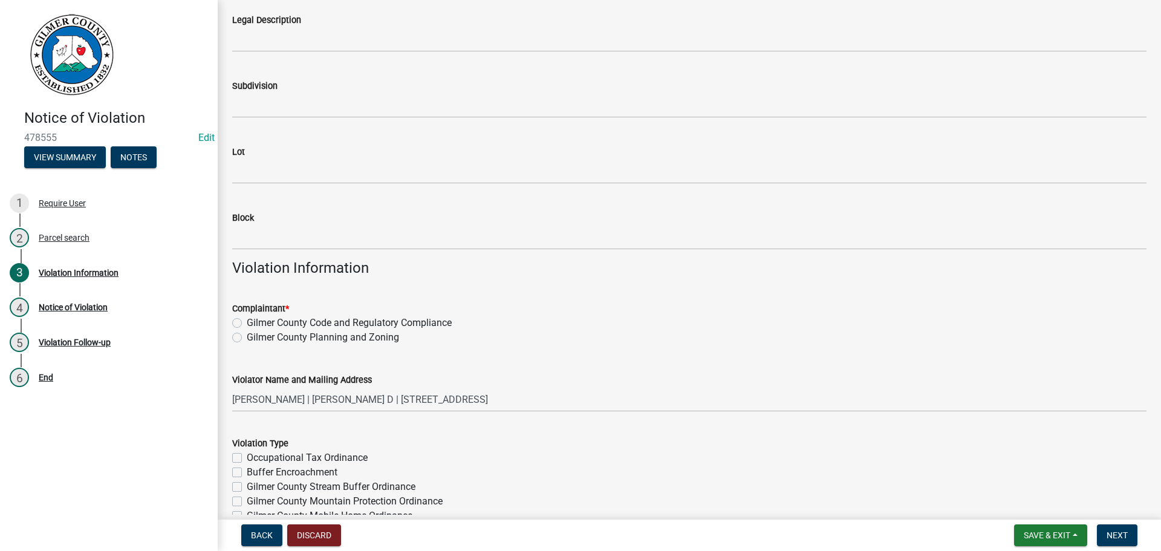
click at [247, 325] on label "Gilmer County Code and Regulatory Compliance" at bounding box center [349, 323] width 205 height 15
click at [247, 324] on input "Gilmer County Code and Regulatory Compliance" at bounding box center [251, 320] width 8 height 8
radio input "true"
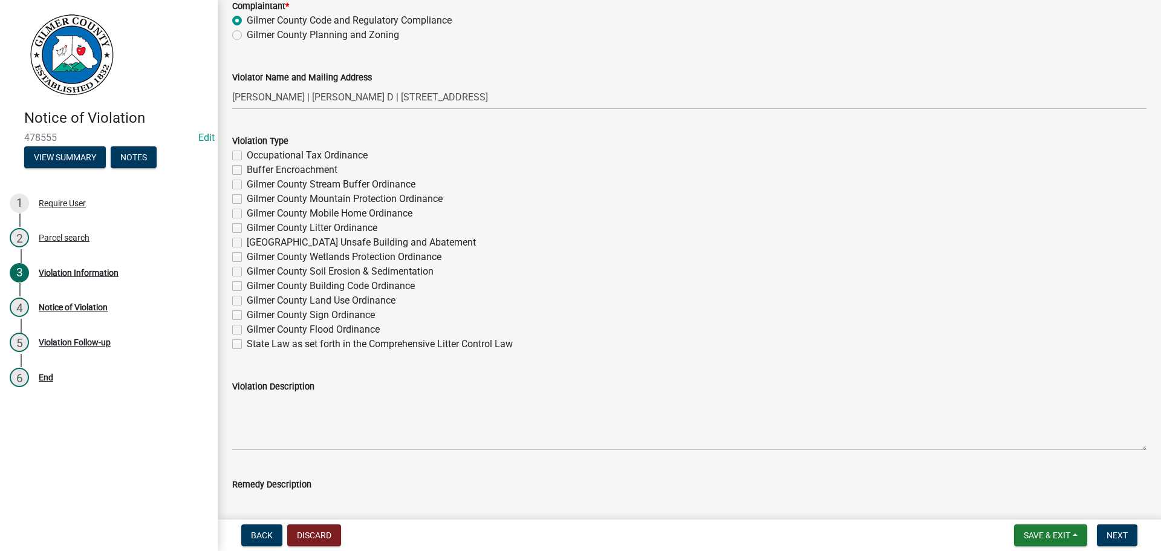
click at [247, 227] on label "Gilmer County Litter Ordinance" at bounding box center [312, 228] width 131 height 15
click at [247, 227] on input "Gilmer County Litter Ordinance" at bounding box center [251, 225] width 8 height 8
checkbox input "true"
checkbox input "false"
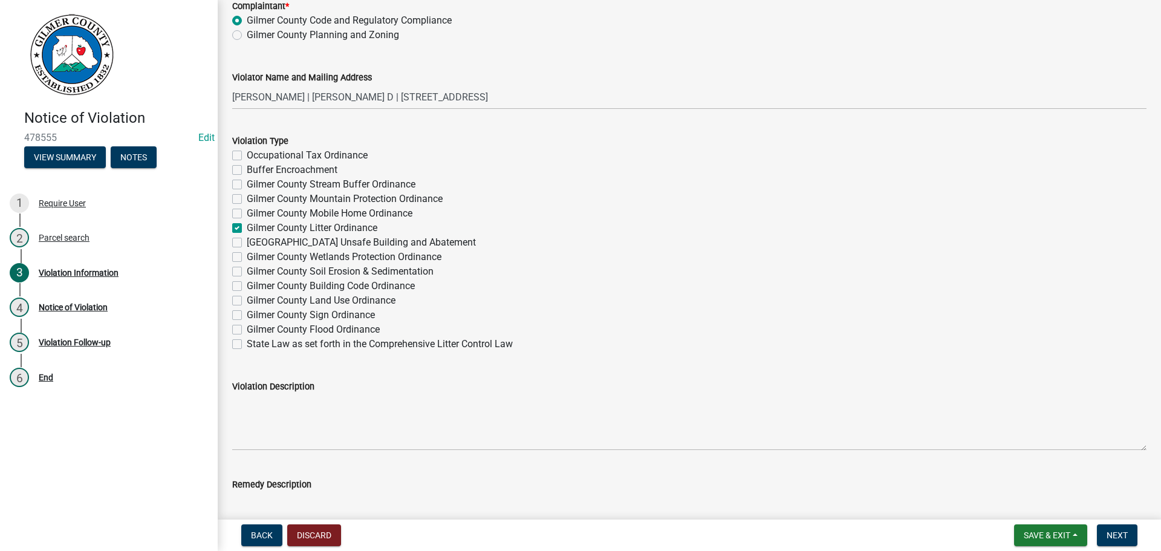
checkbox input "false"
checkbox input "true"
checkbox input "false"
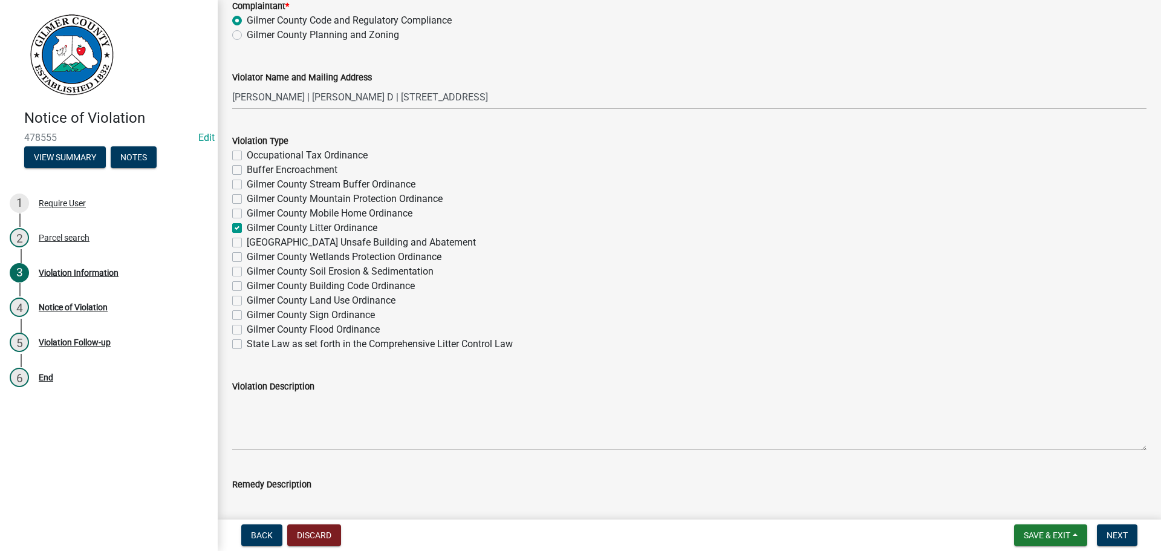
checkbox input "false"
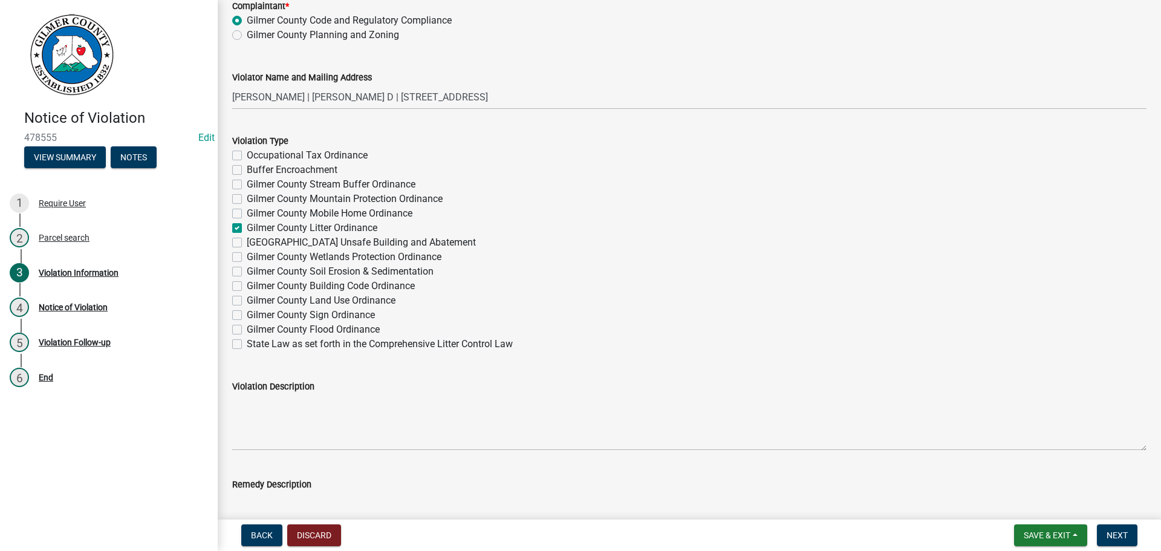
checkbox input "false"
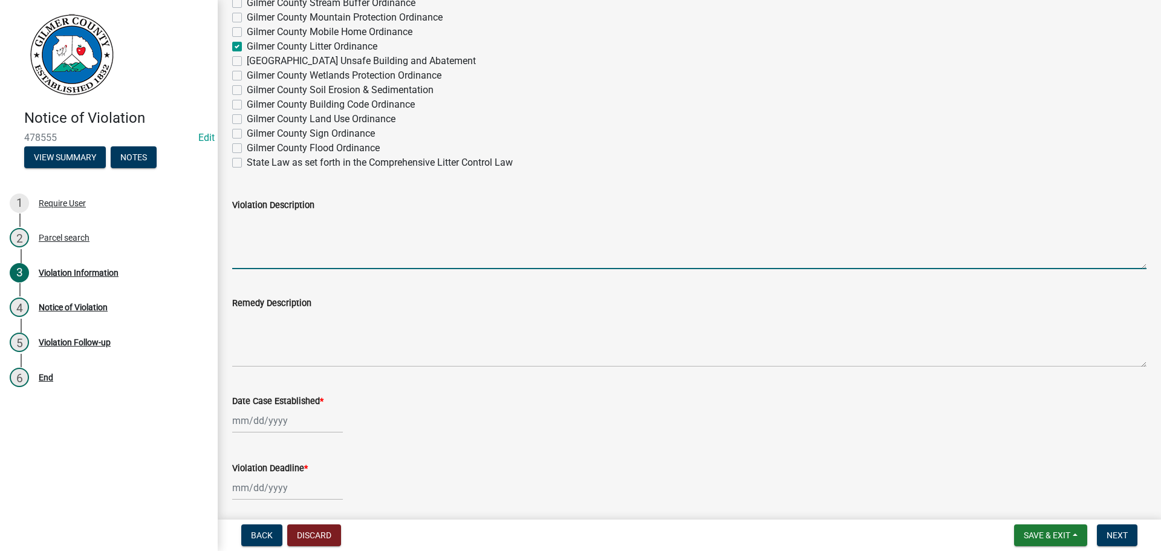
click at [244, 220] on textarea "Violation Description" at bounding box center [689, 240] width 914 height 57
type textarea "Complaint of trash and illegal dumping on this property and next door (3085 034…"
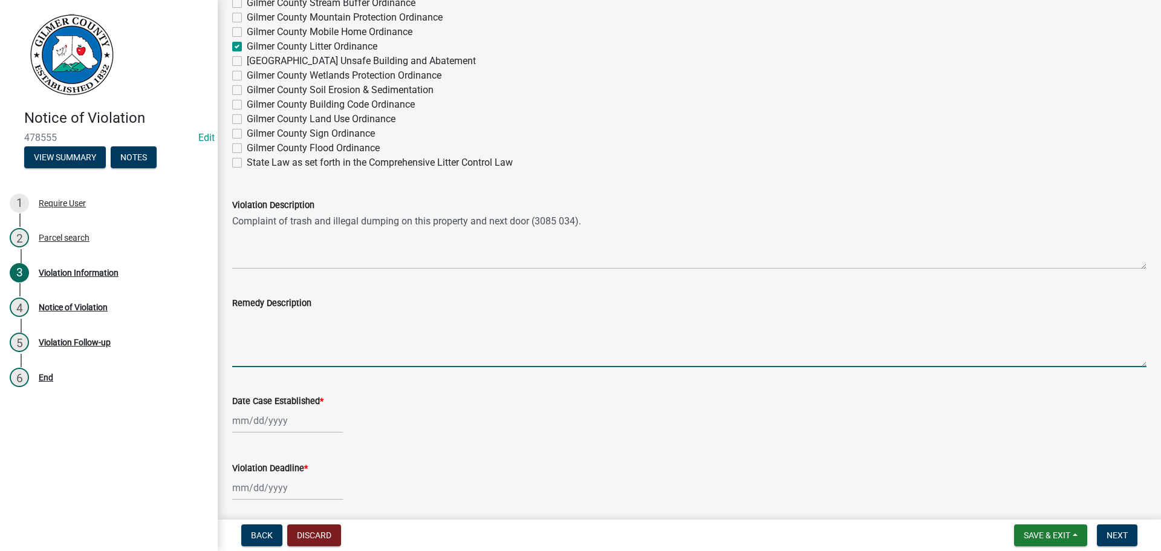
drag, startPoint x: 249, startPoint y: 327, endPoint x: 274, endPoint y: 339, distance: 27.3
click at [250, 327] on textarea "Remedy Description" at bounding box center [689, 338] width 914 height 57
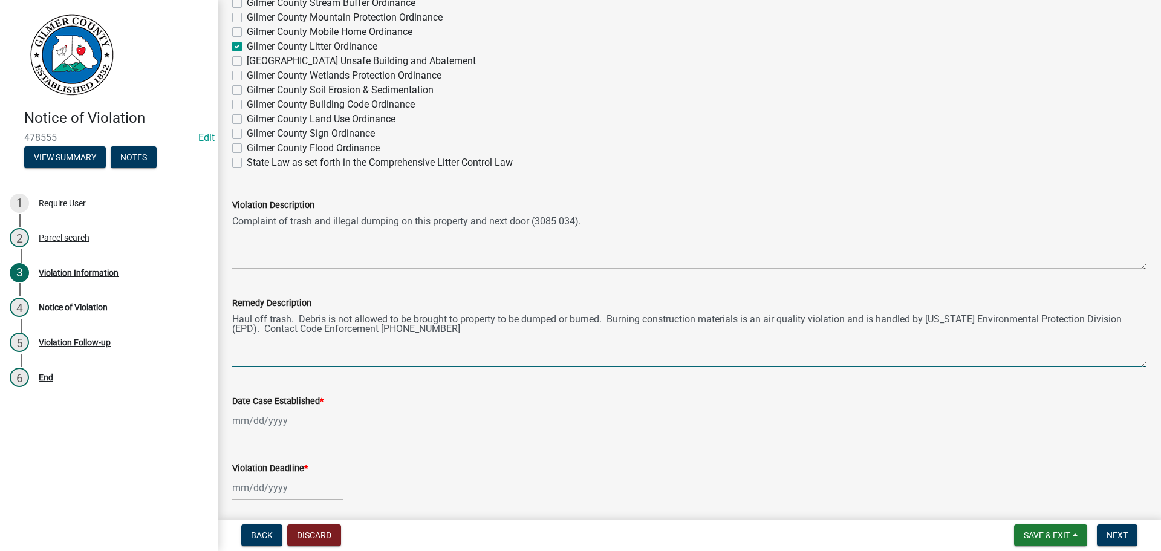
type textarea "Haul off trash. Debris is not allowed to be brought to property to be dumped or…"
select select "9"
select select "2025"
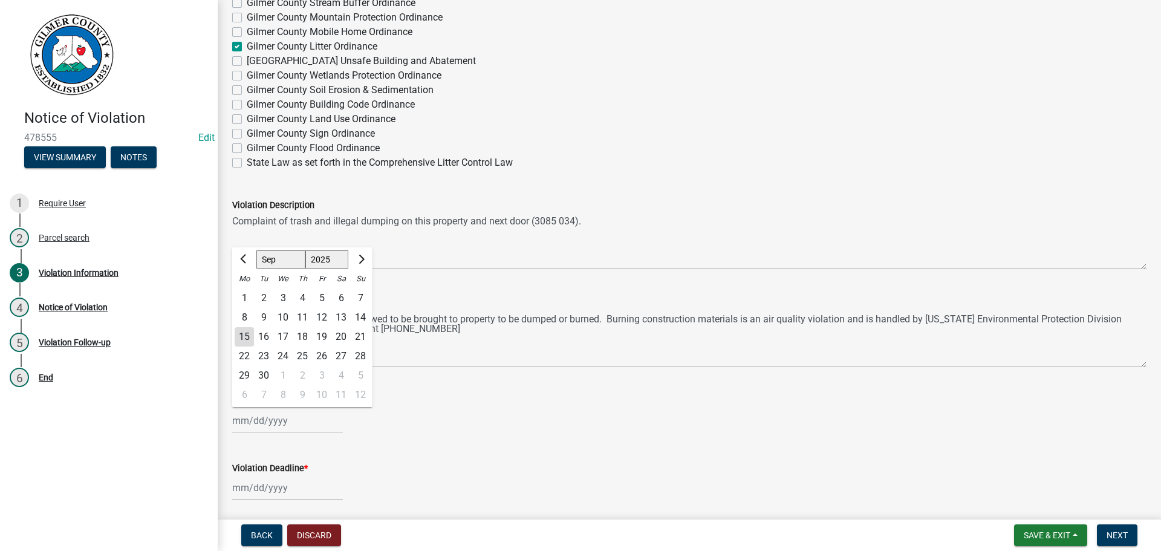
click at [253, 416] on div "[PERSON_NAME] Feb Mar Apr [PERSON_NAME][DATE] Oct Nov [DATE] 1526 1527 1528 152…" at bounding box center [287, 420] width 111 height 25
click at [248, 333] on div "15" at bounding box center [244, 336] width 19 height 19
type input "[DATE]"
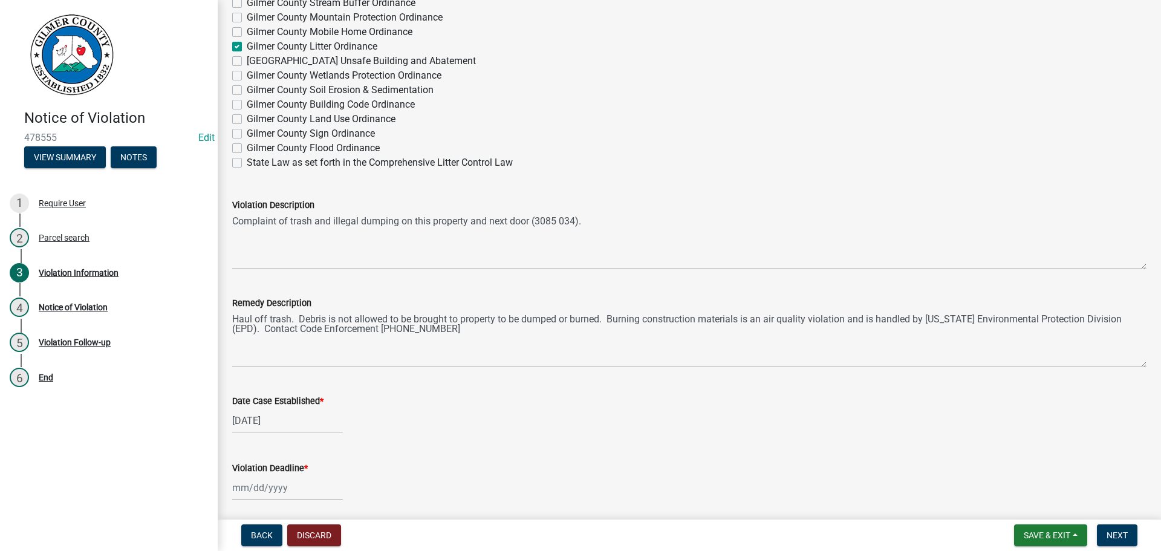
click at [256, 491] on div at bounding box center [287, 487] width 111 height 25
select select "9"
select select "2025"
click at [290, 332] on select "Jan Feb Mar Apr May Jun [DATE] Aug Sep Oct Nov Dec" at bounding box center [280, 326] width 49 height 18
select select "10"
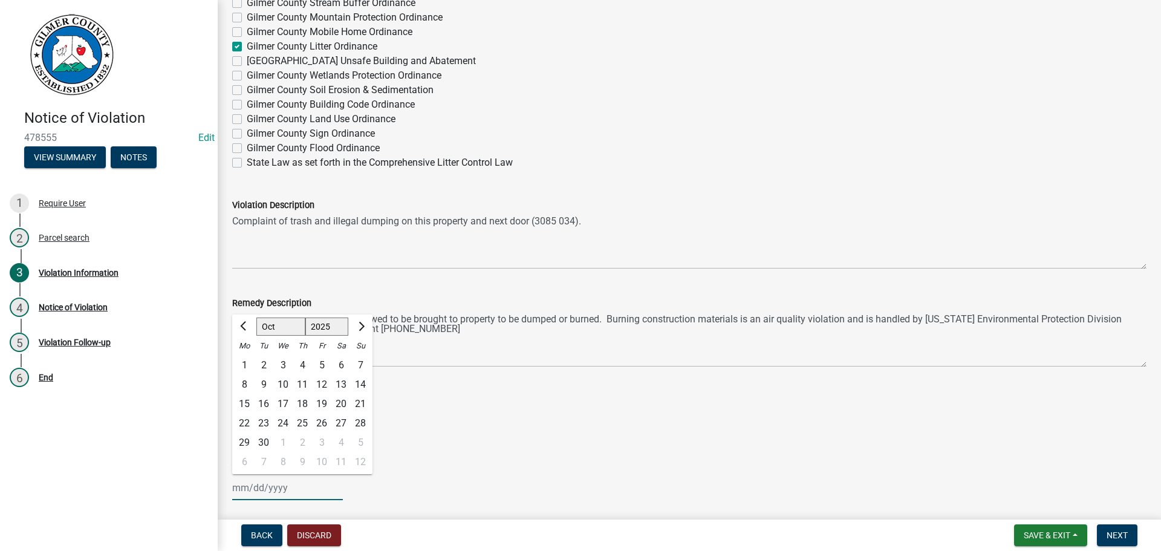
click at [256, 317] on select "Jan Feb Mar Apr May Jun [DATE] Aug Sep Oct Nov Dec" at bounding box center [280, 326] width 49 height 18
click at [285, 402] on div "15" at bounding box center [282, 403] width 19 height 19
type input "[DATE]"
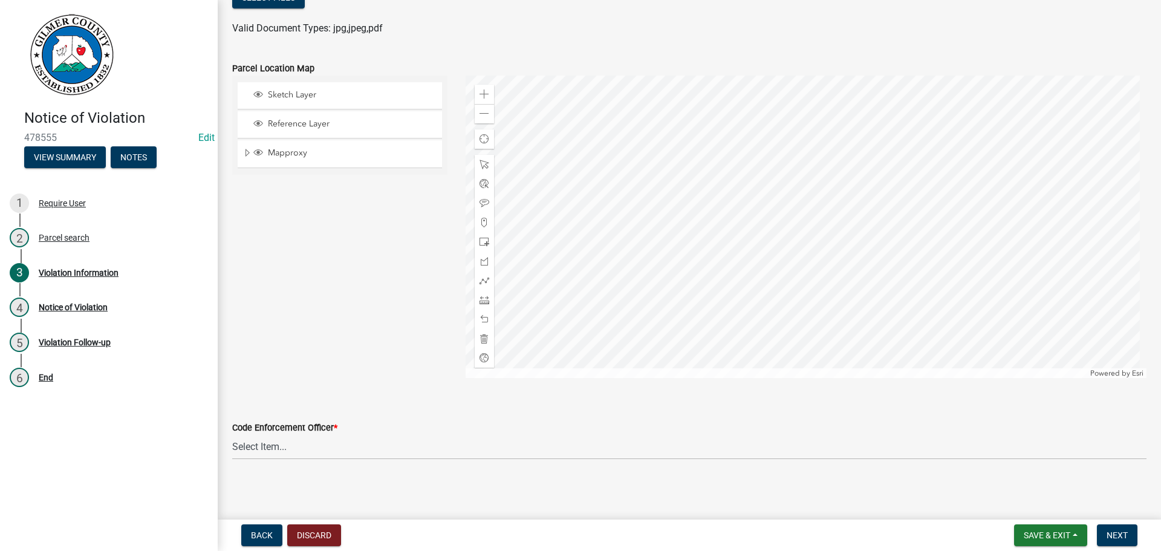
scroll to position [1403, 0]
click at [268, 441] on select "Select Item... [PERSON_NAME] [PERSON_NAME] [PERSON_NAME] [PERSON_NAME] [PERSON_…" at bounding box center [689, 444] width 914 height 25
click at [232, 432] on select "Select Item... [PERSON_NAME] [PERSON_NAME] [PERSON_NAME] [PERSON_NAME] [PERSON_…" at bounding box center [689, 444] width 914 height 25
select select "f3ceb3fd-6d25-43c8-a8d6-5ddeb18f621b"
click at [1105, 529] on button "Next" at bounding box center [1117, 535] width 41 height 22
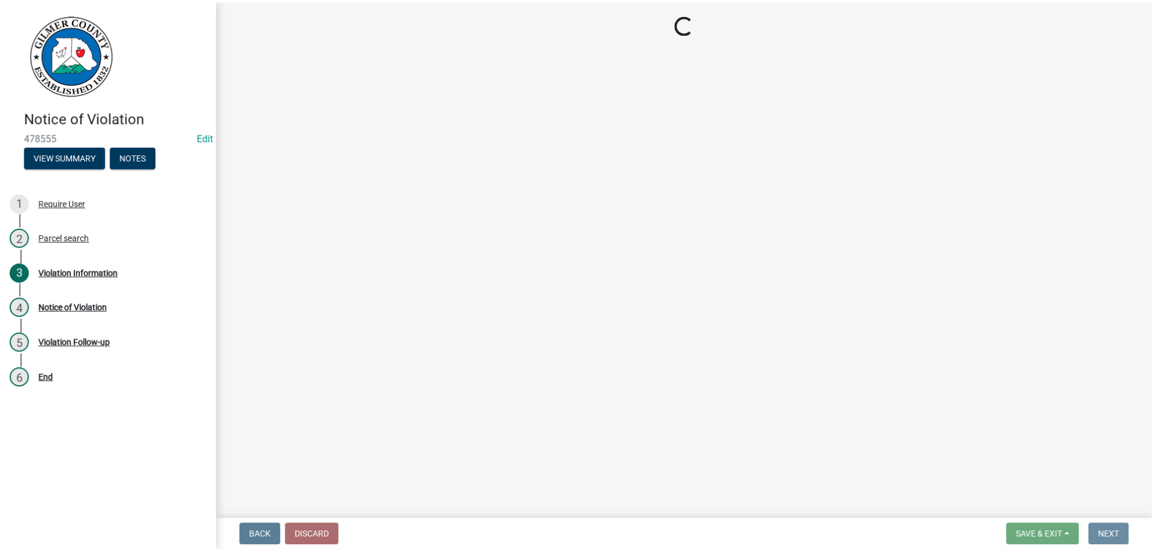
scroll to position [0, 0]
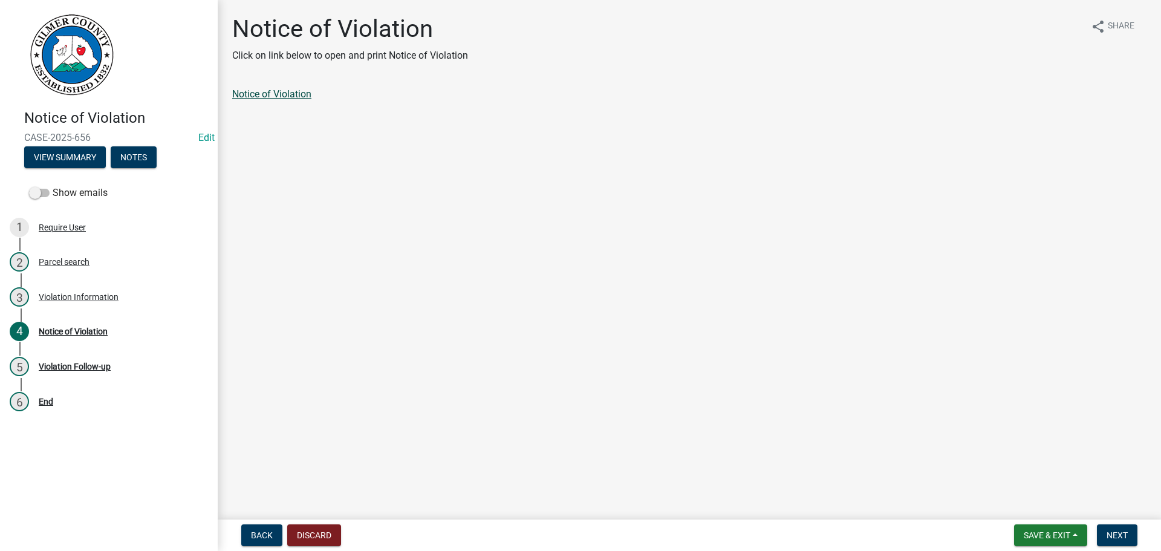
click at [291, 93] on link "Notice of Violation" at bounding box center [271, 93] width 79 height 11
click at [1067, 535] on span "Save & Exit" at bounding box center [1047, 535] width 47 height 10
click at [1055, 501] on button "Save & Exit" at bounding box center [1038, 503] width 97 height 29
